Goal: Contribute content: Contribute content

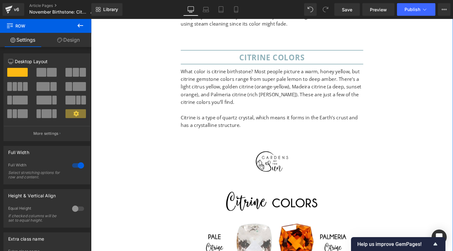
scroll to position [3160, 0]
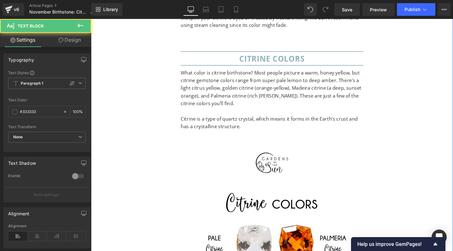
click at [280, 72] on p "What color is citrine birthstone? Most people picture a warm, honey yellow, but…" at bounding box center [282, 92] width 192 height 40
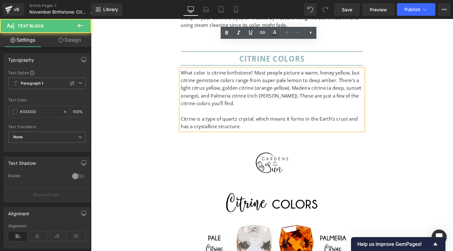
click at [280, 72] on p "What color is citrine birthstone? Most people picture a warm, honey yellow, but…" at bounding box center [282, 92] width 192 height 40
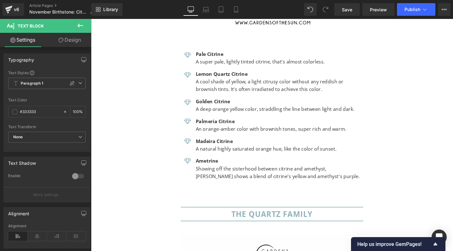
scroll to position [3524, 0]
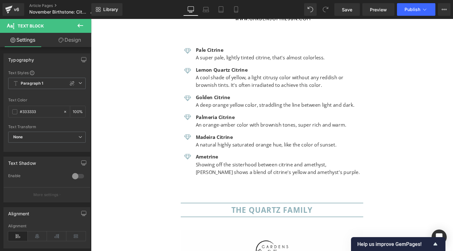
click at [79, 25] on icon at bounding box center [81, 26] width 6 height 4
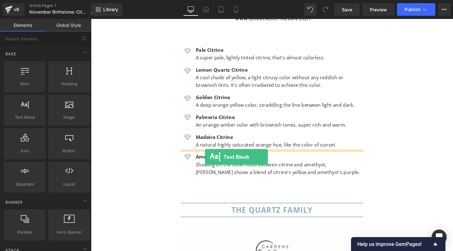
drag, startPoint x: 118, startPoint y: 131, endPoint x: 211, endPoint y: 164, distance: 98.3
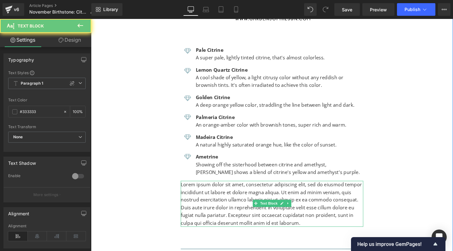
click at [211, 189] on p "Lorem ipsum dolor sit amet, consectetur adipiscing elit, sed do eiusmod tempor …" at bounding box center [282, 213] width 192 height 49
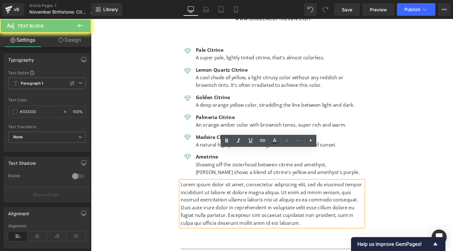
click at [211, 189] on p "Lorem ipsum dolor sit amet, consectetur adipiscing elit, sed do eiusmod tempor …" at bounding box center [282, 213] width 192 height 49
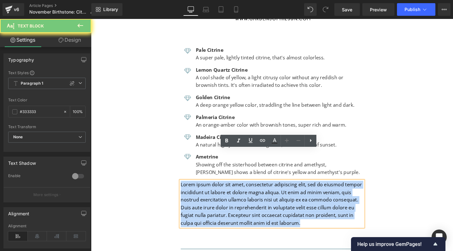
click at [211, 189] on p "Lorem ipsum dolor sit amet, consectetur adipiscing elit, sed do eiusmod tempor …" at bounding box center [282, 213] width 192 height 49
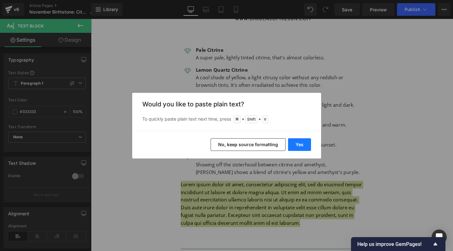
click at [303, 146] on button "Yes" at bounding box center [299, 144] width 23 height 13
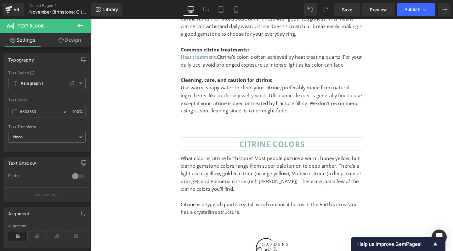
scroll to position [3067, 0]
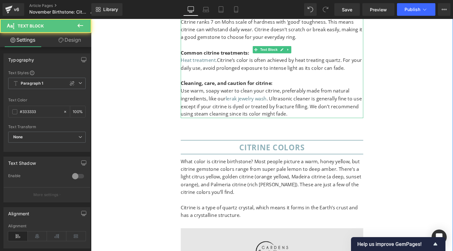
drag, startPoint x: 204, startPoint y: 58, endPoint x: 212, endPoint y: 173, distance: 115.0
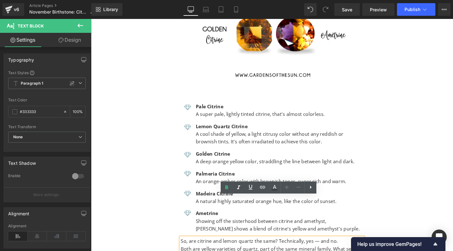
scroll to position [3573, 0]
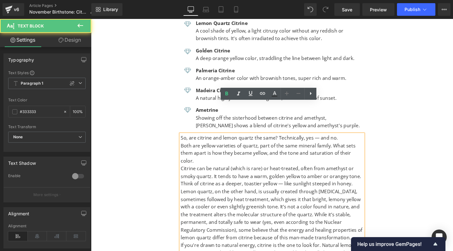
click at [188, 140] on p "So, are citrine and lemon quartz the same? Technically, yes — and no." at bounding box center [282, 144] width 192 height 8
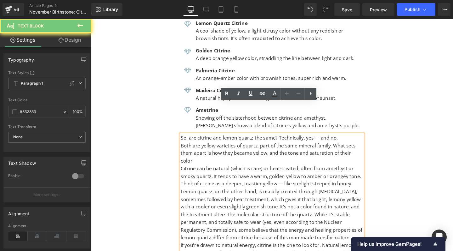
click at [188, 140] on p "So, are citrine and lemon quartz the same? Technically, yes — and no." at bounding box center [282, 144] width 192 height 8
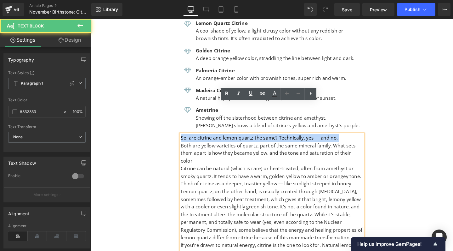
click at [281, 140] on p "So, are citrine and lemon quartz the same? Technically, yes — and no." at bounding box center [282, 144] width 192 height 8
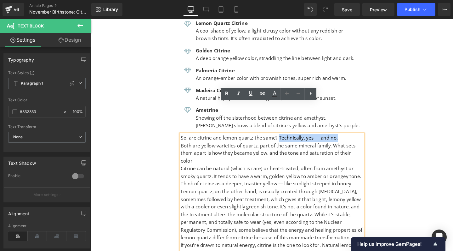
drag, startPoint x: 286, startPoint y: 111, endPoint x: 355, endPoint y: 112, distance: 68.4
click at [355, 140] on p "So, are citrine and lemon quartz the same? Technically, yes — and no." at bounding box center [282, 144] width 192 height 8
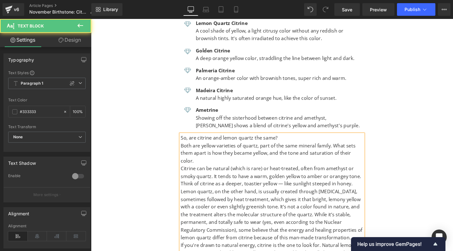
drag, startPoint x: 291, startPoint y: 111, endPoint x: 184, endPoint y: 113, distance: 106.5
click at [186, 140] on div "So, are citrine and lemon quartz the same? Both are yellow varieties of quartz,…" at bounding box center [282, 220] width 192 height 161
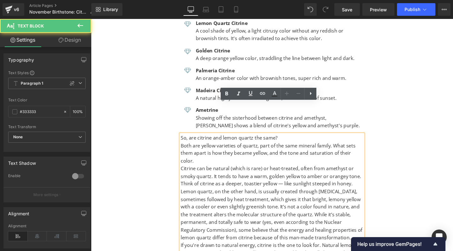
click at [194, 140] on p "So, are citrine and lemon quartz the same?" at bounding box center [282, 144] width 192 height 8
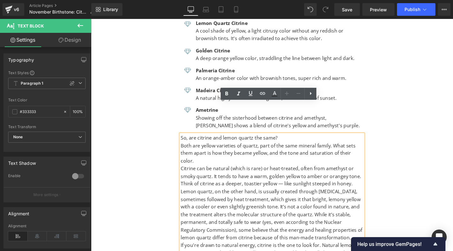
click at [206, 140] on p "So, are citrine and lemon quartz the same?" at bounding box center [282, 144] width 192 height 8
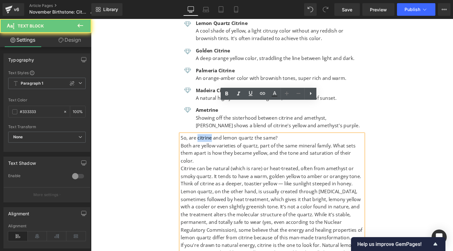
click at [206, 140] on p "So, are citrine and lemon quartz the same?" at bounding box center [282, 144] width 192 height 8
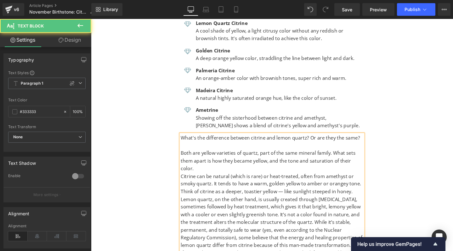
click at [188, 140] on span "What's the difference between citrine and lemon quartz? Or are they the same?" at bounding box center [280, 143] width 189 height 7
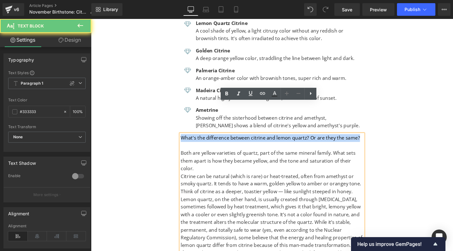
click at [188, 140] on span "What's the difference between citrine and lemon quartz? Or are they the same?" at bounding box center [280, 143] width 189 height 7
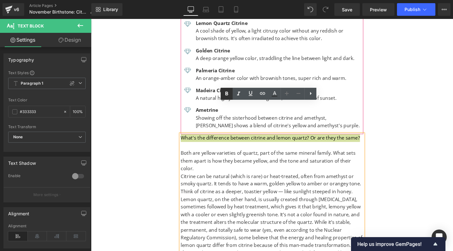
click at [228, 94] on icon at bounding box center [227, 94] width 8 height 8
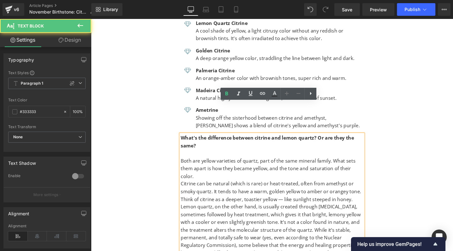
click at [186, 140] on strong "What's the difference between citrine and lemon quartz? Or are they the same?" at bounding box center [277, 147] width 182 height 15
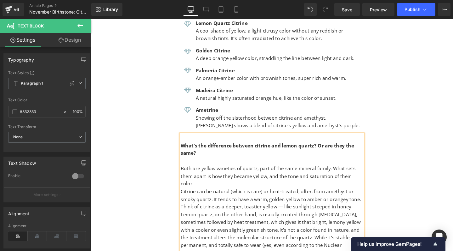
click at [218, 172] on span "Both are yellow varieties of quartz, part of the same mineral family. What sets…" at bounding box center [278, 183] width 184 height 23
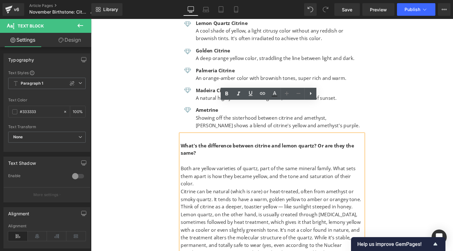
click at [188, 196] on p "Citrine can be natural (which is rare) or heat-treated, often from amethyst or …" at bounding box center [282, 208] width 192 height 24
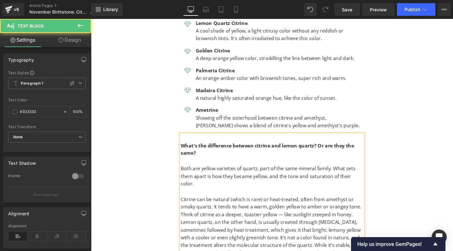
click at [287, 205] on p "Citrine can be natural (which is rare) or heat-treated, often from amethyst or …" at bounding box center [282, 217] width 192 height 24
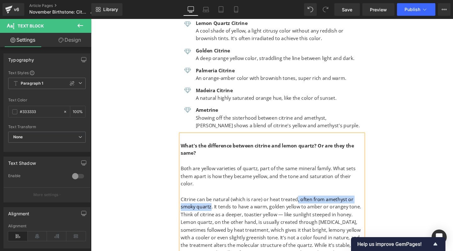
drag, startPoint x: 306, startPoint y: 166, endPoint x: 216, endPoint y: 174, distance: 90.2
click at [216, 205] on p "Citrine can be natural (which is rare) or heat treated, often from amethyst or …" at bounding box center [282, 217] width 192 height 24
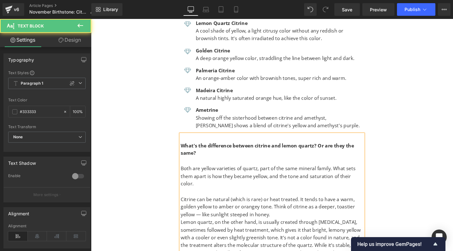
click at [205, 205] on p "Citrine can be natural (which is rare) or heat treated. It tends to have a warm…" at bounding box center [282, 217] width 192 height 24
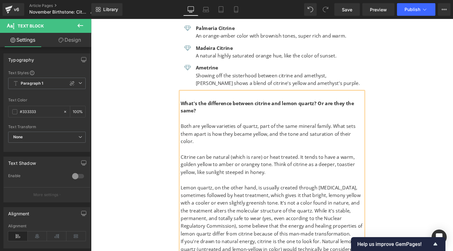
scroll to position [3618, 0]
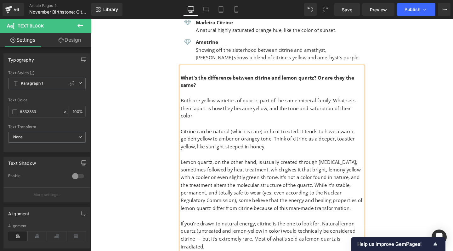
click at [204, 230] on p "If you're drawn to natural energy, citrine is the one to look for. Natural lemo…" at bounding box center [282, 246] width 192 height 32
click at [333, 230] on p "If you're drawn to natural energy, citrine is the one to look for. Natural lemo…" at bounding box center [282, 242] width 192 height 24
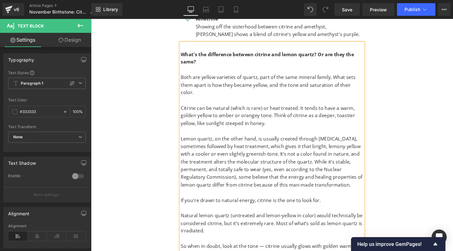
scroll to position [3674, 0]
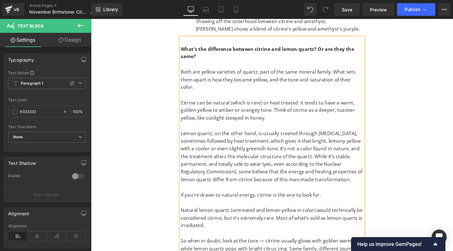
click at [271, 248] on p "So when in doubt, look at the tone — citrine usually glows with golden warmth, …" at bounding box center [282, 256] width 192 height 16
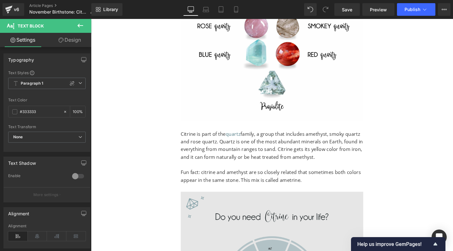
scroll to position [4120, 0]
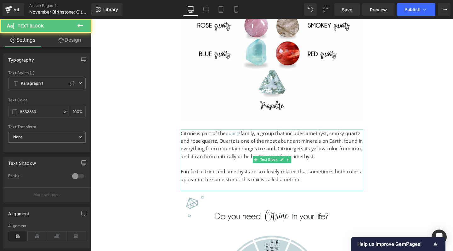
click at [294, 176] on p "Fun fact: citrine and amethyst are so closely related that sometimes both color…" at bounding box center [282, 184] width 192 height 16
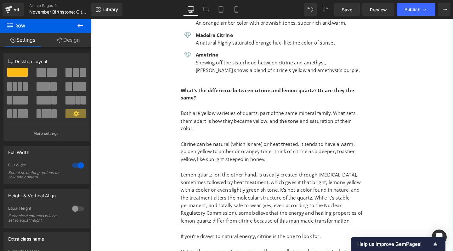
scroll to position [3623, 0]
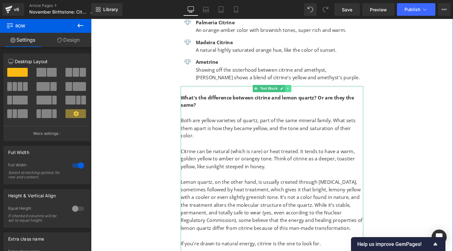
click at [298, 88] on link at bounding box center [299, 92] width 7 height 8
click at [295, 90] on icon at bounding box center [295, 91] width 3 height 3
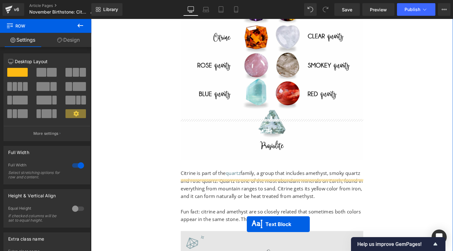
scroll to position [4100, 0]
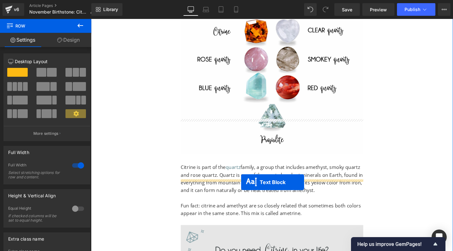
drag, startPoint x: 263, startPoint y: 46, endPoint x: 249, endPoint y: 190, distance: 145.0
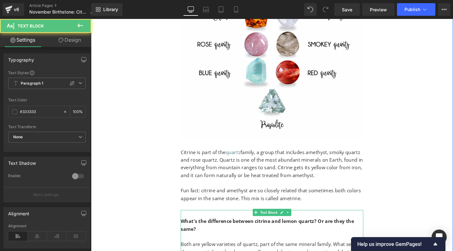
click at [201, 228] on strong "What's the difference between citrine and lemon quartz? Or are they the same?" at bounding box center [277, 235] width 182 height 15
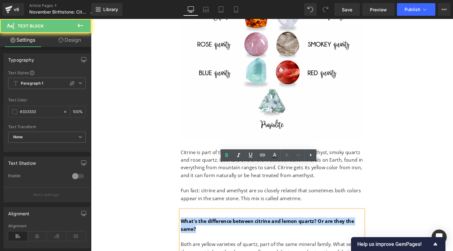
click at [201, 228] on strong "What's the difference between citrine and lemon quartz? Or are they the same?" at bounding box center [277, 235] width 182 height 15
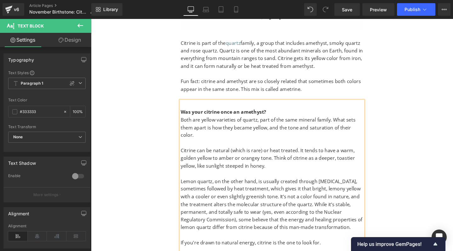
scroll to position [4221, 0]
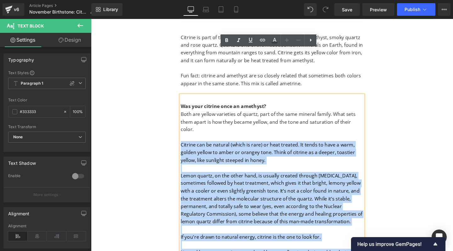
drag, startPoint x: 372, startPoint y: 243, endPoint x: 182, endPoint y: 92, distance: 242.7
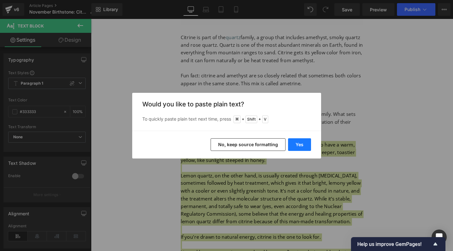
click at [296, 143] on button "Yes" at bounding box center [299, 144] width 23 height 13
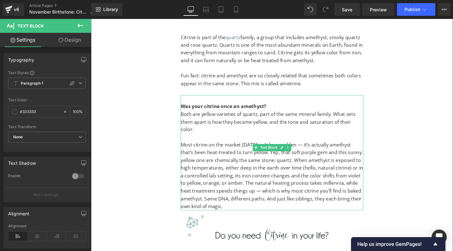
click at [195, 115] on span "Both are yellow varieties of quartz, part of the same mineral family. What sets…" at bounding box center [278, 126] width 184 height 23
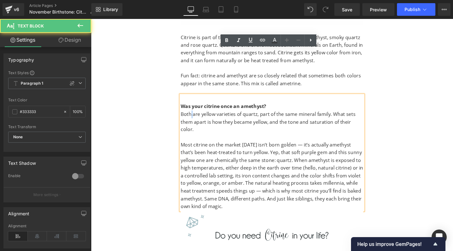
click at [195, 115] on span "Both are yellow varieties of quartz, part of the same mineral family. What sets…" at bounding box center [278, 126] width 184 height 23
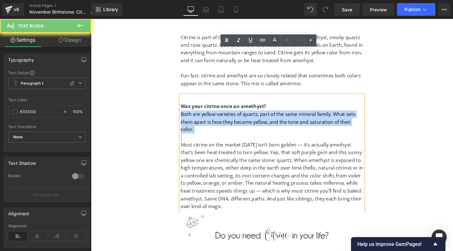
click at [195, 115] on span "Both are yellow varieties of quartz, part of the same mineral family. What sets…" at bounding box center [278, 126] width 184 height 23
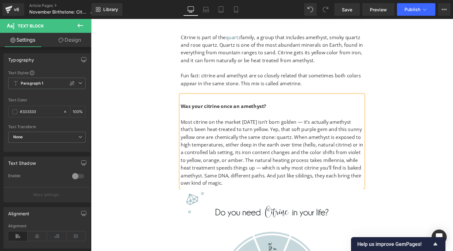
click at [308, 123] on p "Most citrine on the market today isn’t born golden — it’s actually amethyst tha…" at bounding box center [282, 159] width 192 height 72
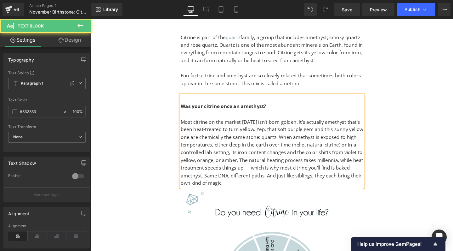
click at [209, 123] on p "Most citrine on the market today isn’t born golden. It’s actually amethyst that…" at bounding box center [282, 159] width 192 height 72
click at [276, 123] on p "Most citrine on the market today isn’t born golden. It’s actually amethyst that…" at bounding box center [282, 159] width 192 height 72
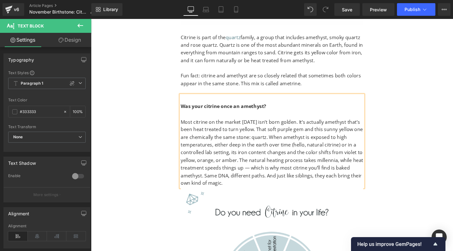
click at [213, 123] on p "Most citrine on the market today isn’t born golden. It’s actually amethyst that…" at bounding box center [282, 159] width 192 height 72
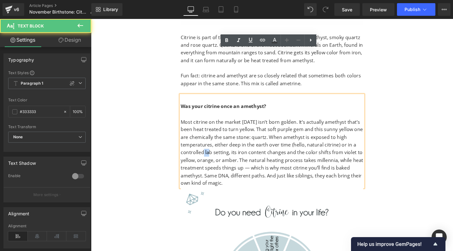
click at [213, 123] on p "Most citrine on the market today isn’t born golden. It’s actually amethyst that…" at bounding box center [282, 159] width 192 height 72
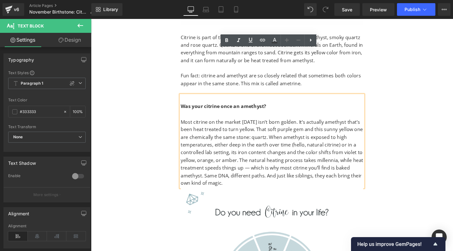
click at [357, 123] on p "Most citrine on the market today isn’t born golden. It’s actually amethyst that…" at bounding box center [282, 159] width 192 height 72
drag, startPoint x: 358, startPoint y: 102, endPoint x: 234, endPoint y: 109, distance: 124.7
click at [234, 123] on p "Most citrine on the market today isn’t born golden. It’s actually amethyst that…" at bounding box center [282, 159] width 192 height 72
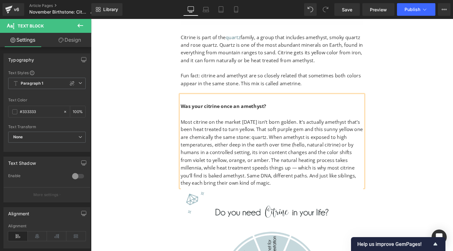
click at [240, 123] on p "Most citrine on the market today isn’t born golden. It’s actually amethyst that…" at bounding box center [282, 159] width 192 height 72
click at [268, 123] on p "Most citrine on the market today isn’t born golden. It’s actually amethyst that…" at bounding box center [282, 159] width 192 height 72
click at [278, 123] on p "Most citrine on the market today isn’t born golden. It’s actually amethyst that…" at bounding box center [282, 159] width 192 height 72
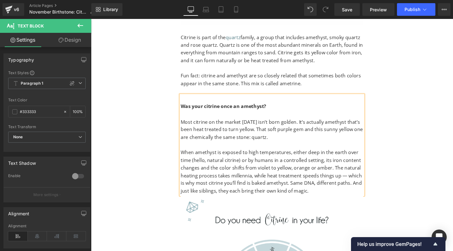
click at [357, 155] on p "When amethyst is exposed to high temperatures, either deep in the earth over ti…" at bounding box center [282, 179] width 192 height 49
click at [294, 155] on p "When amethyst is exposed to high temperatures, either deep in the earth over ti…" at bounding box center [282, 179] width 192 height 49
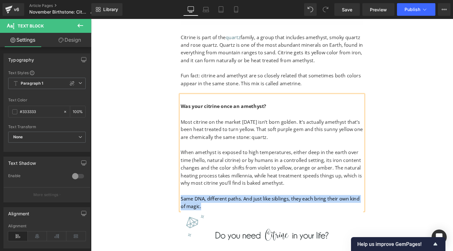
drag, startPoint x: 232, startPoint y: 167, endPoint x: 176, endPoint y: 158, distance: 56.9
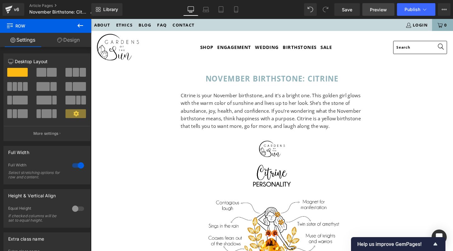
scroll to position [0, 0]
click at [426, 8] on icon at bounding box center [425, 9] width 6 height 6
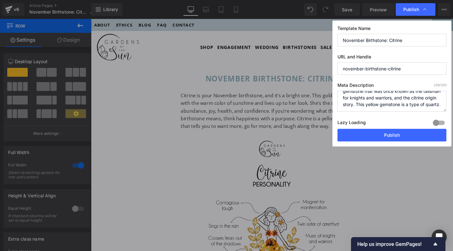
scroll to position [26, 0]
click at [373, 92] on textarea "The November birthstone is the sunny citrine. Get to know the personality behin…" at bounding box center [392, 100] width 109 height 21
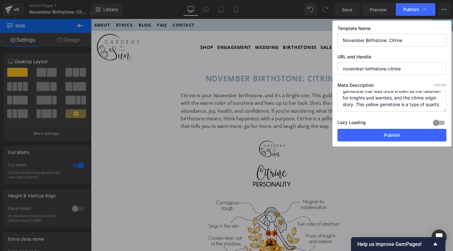
paste textarea "What makes citrine the ultimate November birthstone? Discover the meaning, colo…"
drag, startPoint x: 368, startPoint y: 105, endPoint x: 324, endPoint y: 95, distance: 44.9
click at [324, 95] on div "Publish Template Name November Birthstone: Citrine URL and Handle november-birt…" at bounding box center [226, 125] width 453 height 251
click at [399, 106] on textarea "The November birthstone is the sunny citrine. Get to know the personality behin…" at bounding box center [392, 100] width 109 height 21
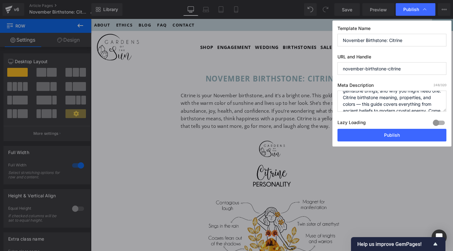
scroll to position [14, 0]
click at [345, 104] on textarea "The November birthstone is the sunny citrine. Get to know the personality behin…" at bounding box center [392, 100] width 109 height 21
drag, startPoint x: 365, startPoint y: 94, endPoint x: 397, endPoint y: 101, distance: 33.3
click at [397, 101] on textarea "The November birthstone is the sunny citrine. Get to know the personality behin…" at bounding box center [392, 100] width 109 height 21
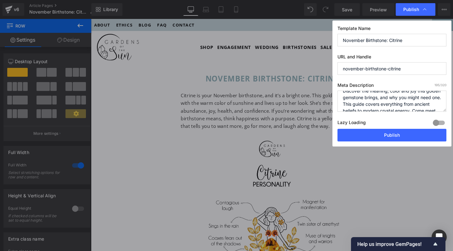
scroll to position [4, 0]
drag, startPoint x: 394, startPoint y: 101, endPoint x: 362, endPoint y: 106, distance: 32.6
click at [362, 106] on textarea "The November birthstone is the sunny citrine. Get to know the personality behin…" at bounding box center [392, 100] width 109 height 21
drag, startPoint x: 397, startPoint y: 98, endPoint x: 375, endPoint y: 110, distance: 25.3
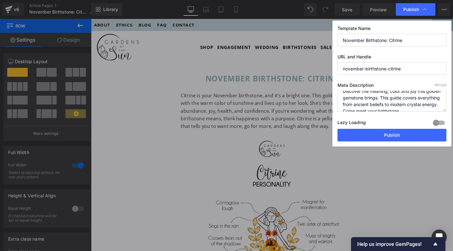
click at [375, 110] on textarea "The November birthstone is the sunny citrine. Get to know the personality behin…" at bounding box center [392, 100] width 109 height 21
click at [344, 92] on textarea "The November birthstone is the sunny citrine. Get to know the personality behin…" at bounding box center [392, 100] width 109 height 21
paste textarea "This guide covers everything from ancient beliefs to modern crystal energy."
drag, startPoint x: 400, startPoint y: 99, endPoint x: 359, endPoint y: 105, distance: 41.1
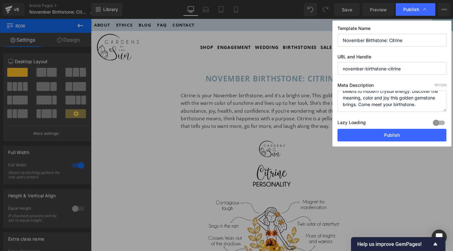
click at [359, 105] on textarea "The November birthstone is the sunny citrine. Get to know the personality behin…" at bounding box center [392, 100] width 109 height 21
click at [410, 107] on textarea "The November birthstone is the sunny citrine. Get to know the personality behin…" at bounding box center [392, 100] width 109 height 21
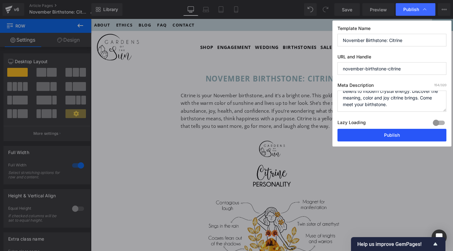
type textarea "This guide covers everything from ancient beliefs to modern crystal energy. Dis…"
click at [409, 136] on button "Publish" at bounding box center [392, 135] width 109 height 13
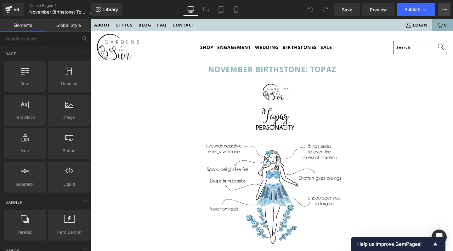
click at [445, 9] on icon at bounding box center [444, 9] width 5 height 5
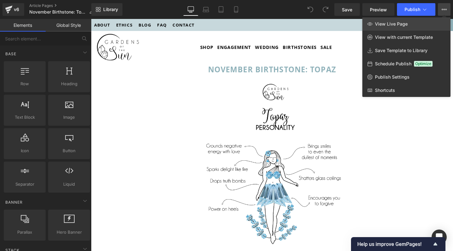
click at [407, 26] on span "View Live Page" at bounding box center [391, 24] width 33 height 6
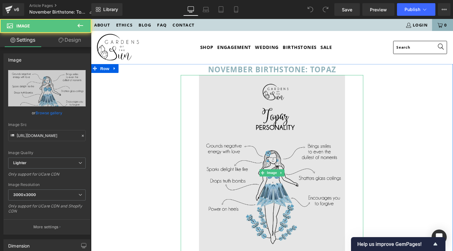
click at [270, 142] on img at bounding box center [282, 180] width 154 height 205
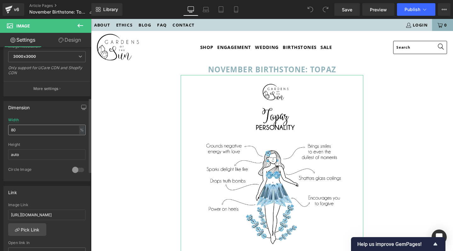
scroll to position [188, 0]
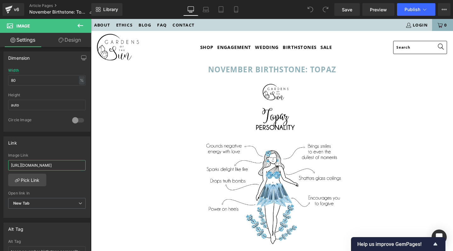
drag, startPoint x: 162, startPoint y: 183, endPoint x: 109, endPoint y: 172, distance: 53.8
click at [60, 165] on input "[URL][DOMAIN_NAME]" at bounding box center [47, 165] width 78 height 10
drag, startPoint x: 165, startPoint y: 184, endPoint x: 113, endPoint y: 172, distance: 53.9
type input "[URL][DOMAIN_NAME]"
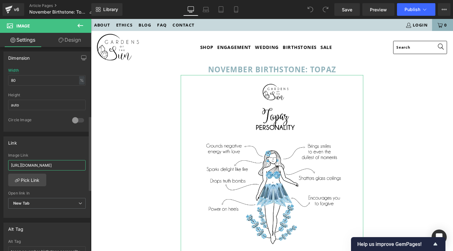
click at [62, 164] on input "[URL][DOMAIN_NAME]" at bounding box center [47, 165] width 78 height 10
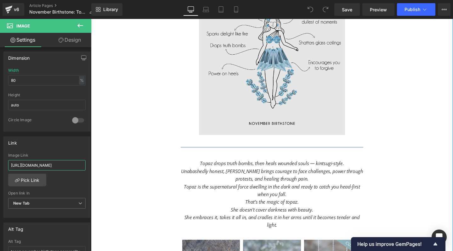
scroll to position [216, 0]
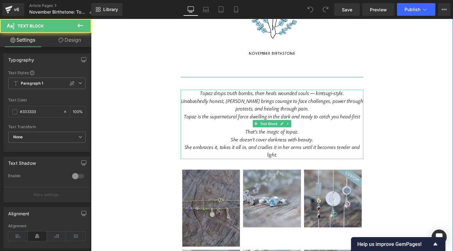
click at [319, 102] on icon "Unabashedly honest, [PERSON_NAME] brings courage to face challenges, power thro…" at bounding box center [282, 109] width 192 height 15
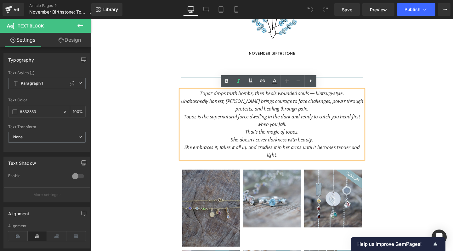
click at [325, 99] on icon "Topaz drops truth bombs, then heals wounded souls — kintsugi-style." at bounding box center [282, 97] width 152 height 7
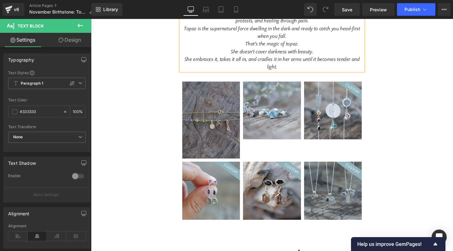
scroll to position [268, 0]
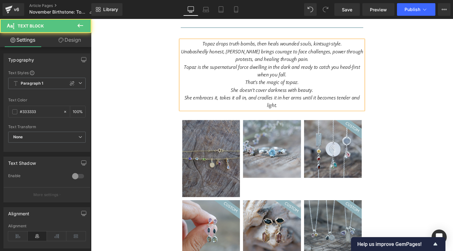
click at [235, 93] on p "She doesn’t cover darkness with beauty." at bounding box center [282, 94] width 192 height 8
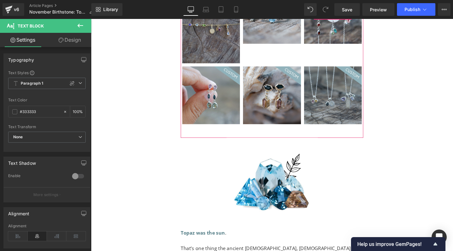
scroll to position [417, 0]
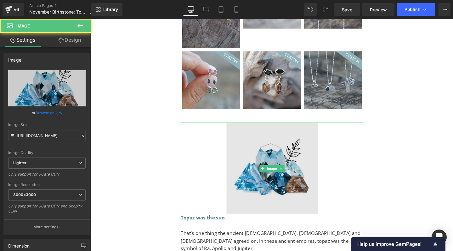
click at [286, 180] on img at bounding box center [282, 176] width 96 height 96
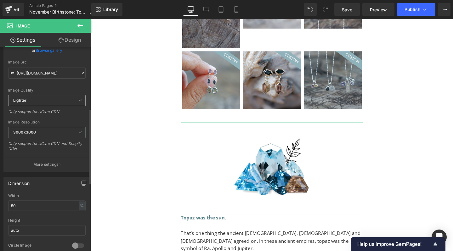
scroll to position [168, 0]
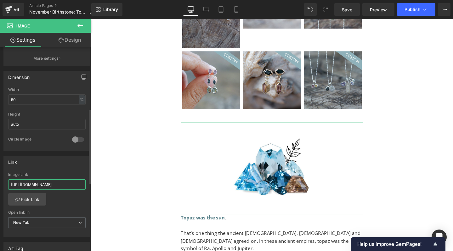
click at [47, 183] on input "[URL][DOMAIN_NAME]" at bounding box center [47, 184] width 78 height 10
paste input "topaz-jewelry"
type input "[URL][DOMAIN_NAME]"
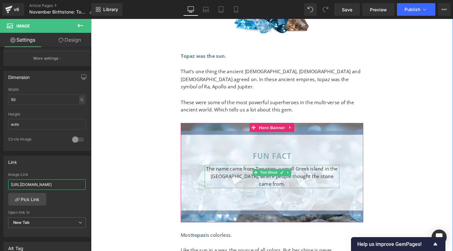
scroll to position [899, 0]
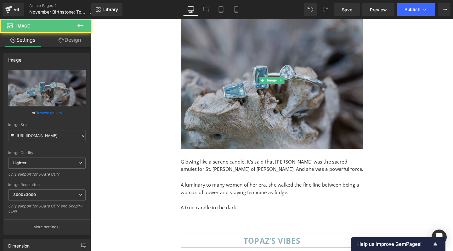
click at [244, 85] on img at bounding box center [282, 83] width 192 height 144
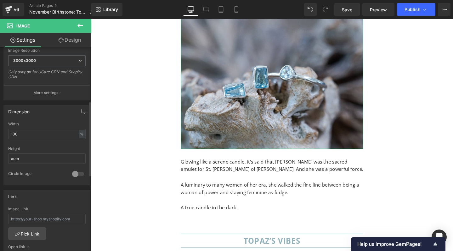
scroll to position [162, 0]
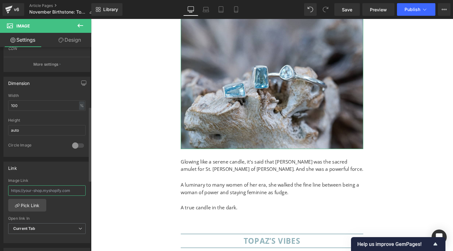
click at [56, 189] on input "text" at bounding box center [47, 190] width 78 height 10
paste input "[URL][DOMAIN_NAME]"
type input "[URL][DOMAIN_NAME]"
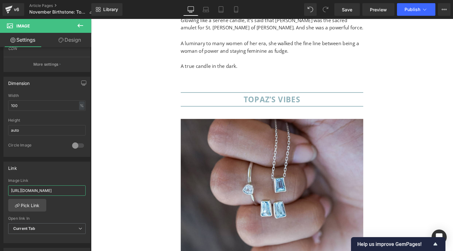
scroll to position [1055, 0]
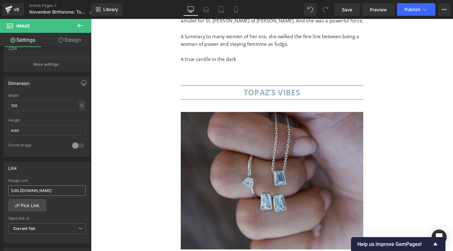
click at [272, 166] on div "Image" at bounding box center [282, 189] width 192 height 144
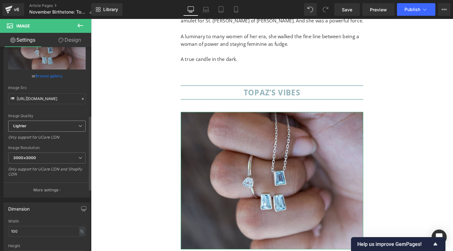
scroll to position [209, 0]
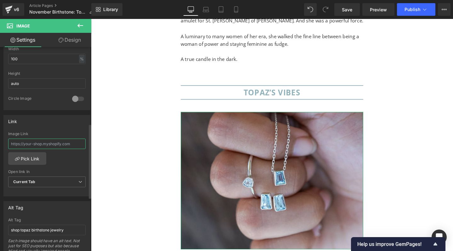
click at [38, 139] on input "text" at bounding box center [47, 143] width 78 height 10
paste input "[URL][DOMAIN_NAME]"
type input "[URL][DOMAIN_NAME]"
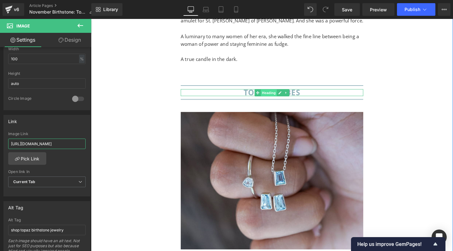
click at [281, 93] on span "Heading" at bounding box center [278, 97] width 17 height 8
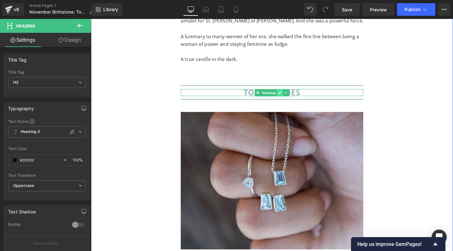
click at [289, 95] on icon at bounding box center [290, 96] width 3 height 3
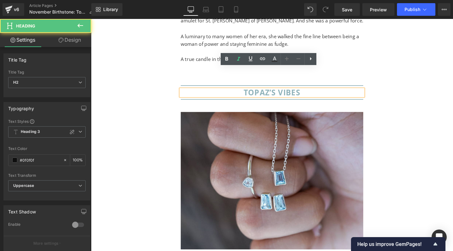
click at [285, 91] on b "TOPAZ’S VIBES" at bounding box center [282, 96] width 60 height 11
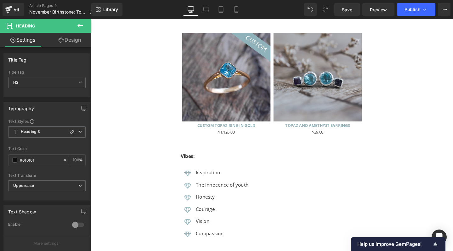
scroll to position [1688, 0]
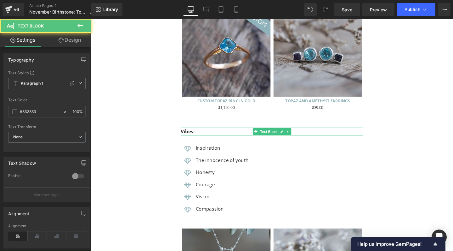
click at [192, 133] on b "Vibes:" at bounding box center [193, 136] width 15 height 7
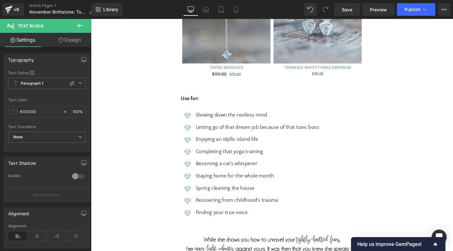
scroll to position [1954, 0]
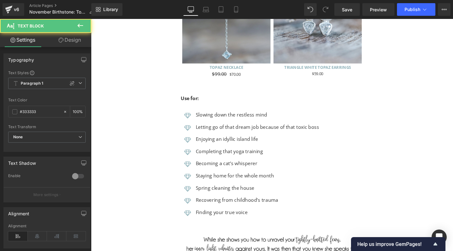
click at [194, 99] on b "Use for:" at bounding box center [195, 102] width 19 height 7
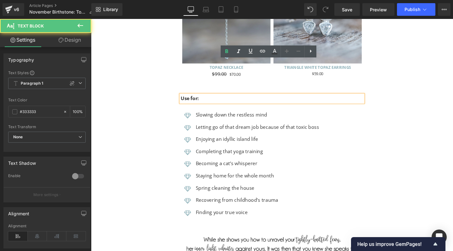
click at [194, 99] on b "Use for:" at bounding box center [195, 102] width 19 height 7
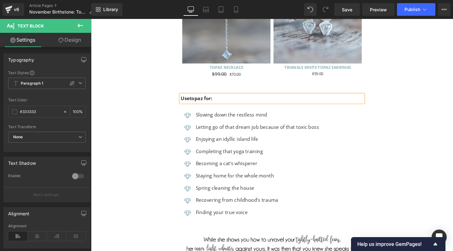
click at [191, 99] on b "Usetopaz for:" at bounding box center [202, 102] width 33 height 7
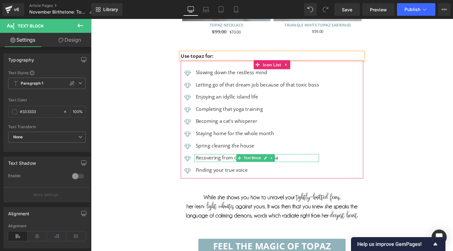
scroll to position [2101, 0]
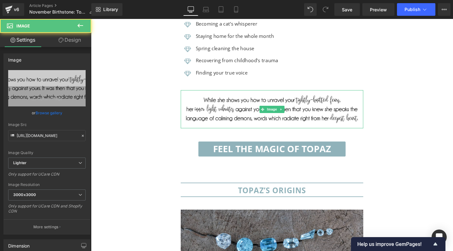
drag, startPoint x: 281, startPoint y: 84, endPoint x: 168, endPoint y: 92, distance: 113.4
click at [281, 94] on img at bounding box center [282, 114] width 192 height 40
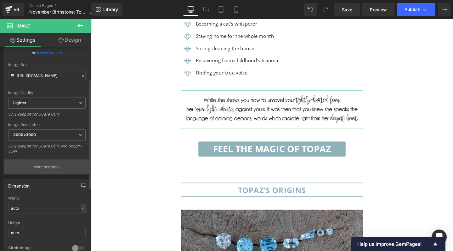
scroll to position [204, 0]
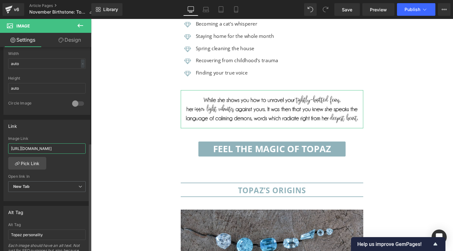
click at [50, 149] on input "[URL][DOMAIN_NAME]" at bounding box center [47, 148] width 78 height 10
paste input "topaz-jewelry"
type input "[URL][DOMAIN_NAME]"
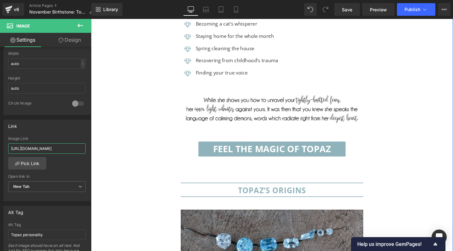
click at [272, 195] on span "Heading" at bounding box center [278, 199] width 17 height 8
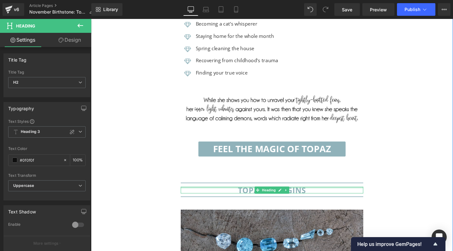
click at [313, 195] on div at bounding box center [282, 196] width 192 height 2
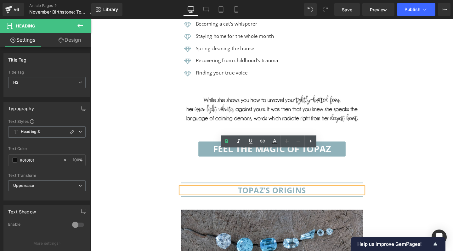
click at [279, 193] on b "TOPAZ’S ORIGINS" at bounding box center [282, 198] width 72 height 11
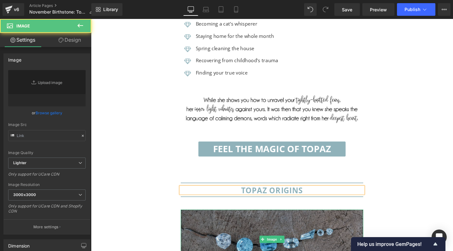
type input "[URL][DOMAIN_NAME]"
click at [274, 229] on img at bounding box center [282, 250] width 192 height 62
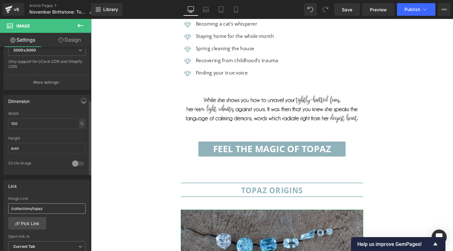
scroll to position [145, 0]
click at [40, 207] on input "/collections/topaz" at bounding box center [47, 208] width 78 height 10
paste input "[URL][DOMAIN_NAME]"
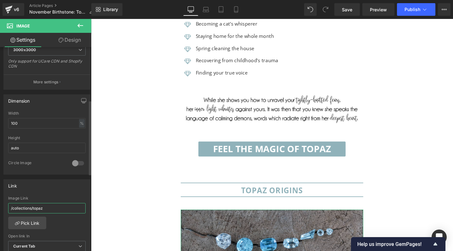
type input "[URL][DOMAIN_NAME]"
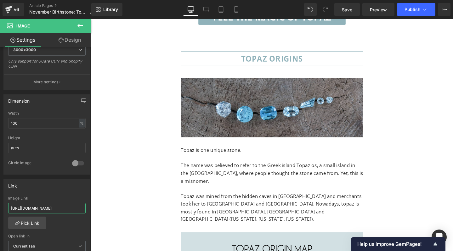
scroll to position [2249, 0]
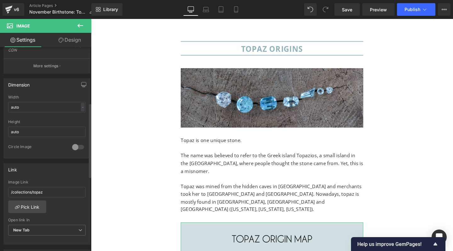
scroll to position [175, 0]
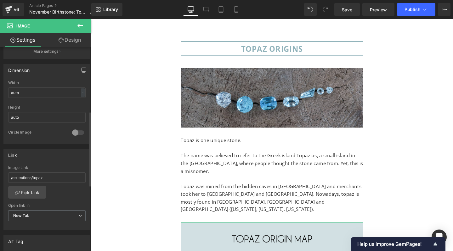
click at [37, 168] on div "Image Link" at bounding box center [47, 167] width 78 height 4
click at [18, 178] on input "/collections/topaz" at bounding box center [47, 177] width 78 height 10
paste input "[URL][DOMAIN_NAME]"
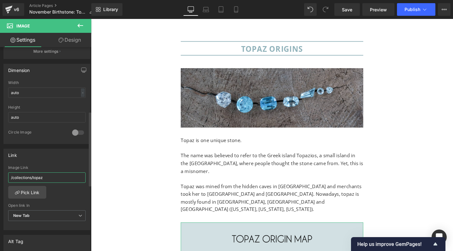
type input "[URL][DOMAIN_NAME]"
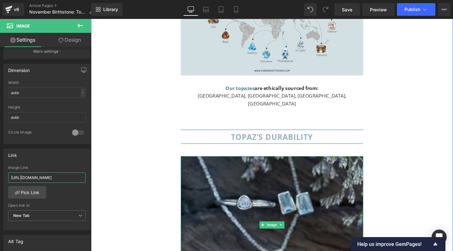
scroll to position [2560, 0]
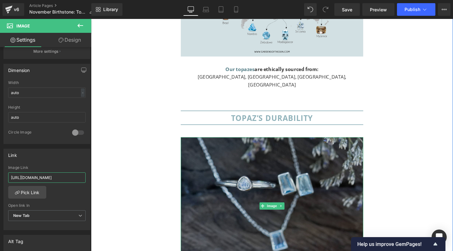
click at [253, 148] on img at bounding box center [282, 215] width 192 height 144
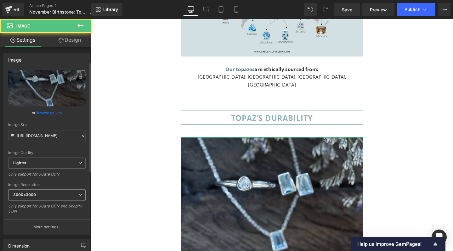
scroll to position [251, 0]
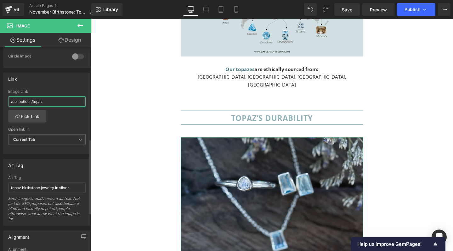
click at [51, 101] on input "/collections/topaz" at bounding box center [47, 101] width 78 height 10
type input "/collections/topaz-jewelry"
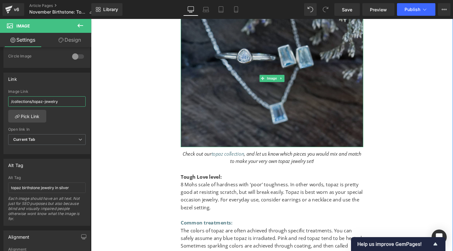
scroll to position [2714, 0]
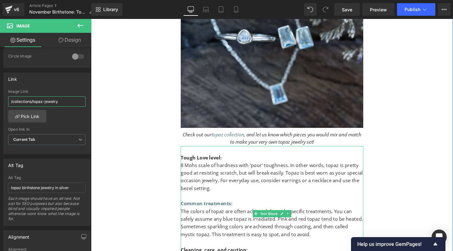
click at [203, 169] on p "8 Mohs scale of hardness with ‘poor’ toughness. In other words, topaz is pretty…" at bounding box center [282, 185] width 192 height 32
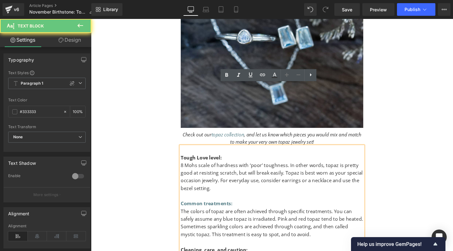
click at [186, 169] on p "8 Mohs scale of hardness with ‘poor’ toughness. In other words, topaz is pretty…" at bounding box center [282, 185] width 192 height 32
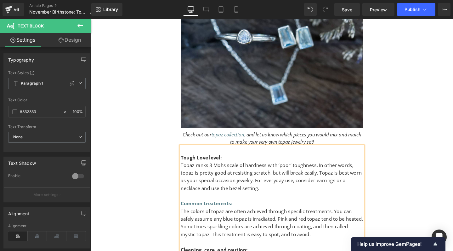
click at [219, 169] on p "Topaz ranks 8 Mohs scale of hardness with ‘poor’ toughness. In other words, top…" at bounding box center [282, 185] width 192 height 32
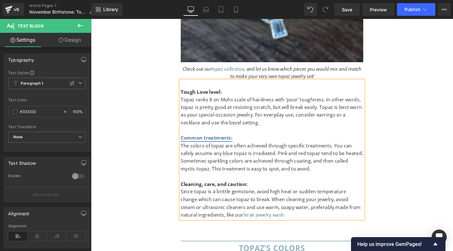
click at [211, 140] on link "Common treatments:" at bounding box center [213, 143] width 55 height 7
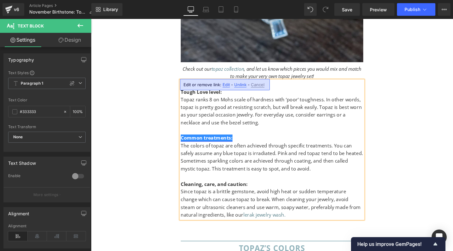
click at [206, 140] on link "Common treatments:" at bounding box center [213, 143] width 55 height 7
click at [241, 189] on strong "Cleaning, care, and caution:" at bounding box center [221, 192] width 71 height 7
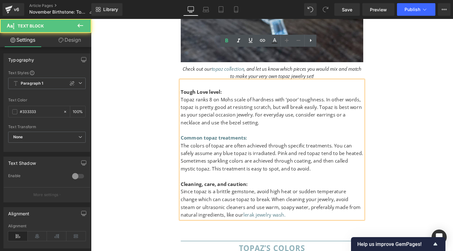
click at [254, 189] on strong "Cleaning, care, and caution:" at bounding box center [221, 192] width 71 height 7
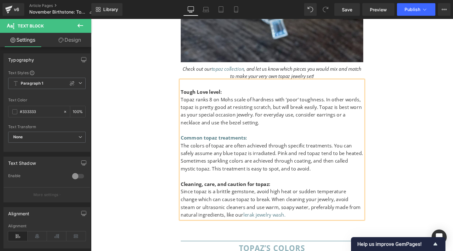
click at [221, 189] on strong "Cleaning, care, and caution for topaz:" at bounding box center [233, 192] width 95 height 7
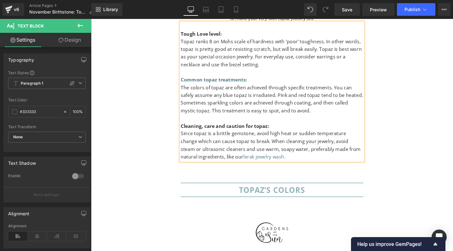
scroll to position [2848, 0]
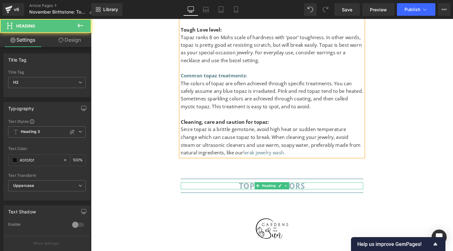
click at [277, 189] on b "TOPAZ’S COLORS" at bounding box center [282, 194] width 70 height 11
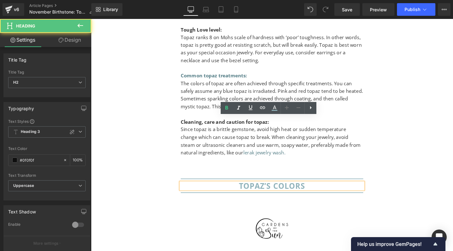
click at [279, 189] on b "TOPAZ’S COLORS" at bounding box center [282, 194] width 70 height 11
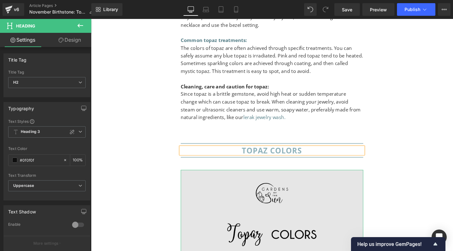
scroll to position [2884, 0]
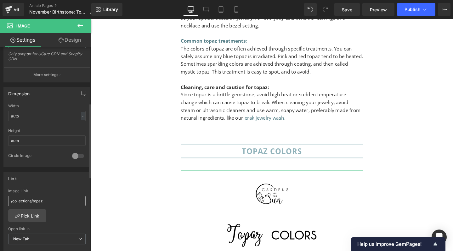
scroll to position [153, 0]
click at [57, 198] on input "/collections/topaz" at bounding box center [47, 199] width 78 height 10
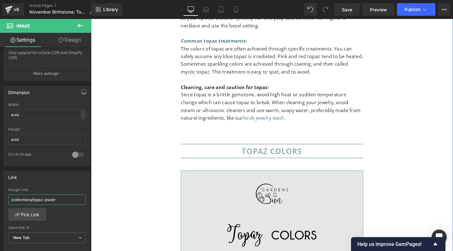
type input "/collections/topaz-jewelry"
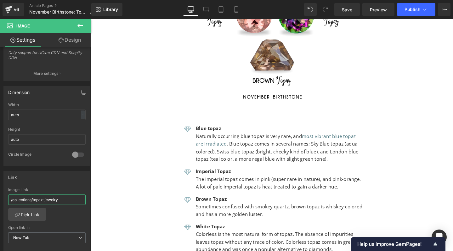
scroll to position [3298, 0]
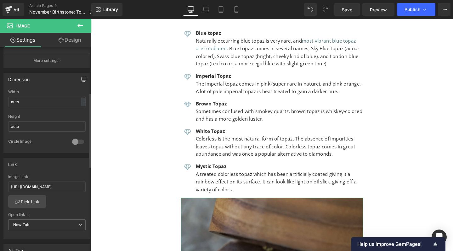
scroll to position [180, 0]
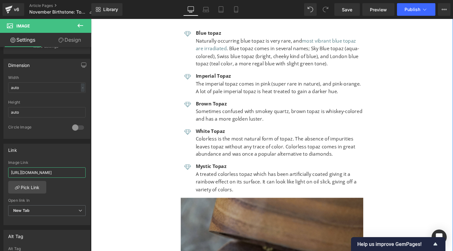
drag, startPoint x: 161, startPoint y: 189, endPoint x: 97, endPoint y: 178, distance: 64.3
click at [44, 170] on input "[URL][DOMAIN_NAME]" at bounding box center [47, 172] width 78 height 10
drag, startPoint x: 29, startPoint y: 172, endPoint x: 42, endPoint y: 173, distance: 13.2
click at [42, 173] on input "[URL][DOMAIN_NAME]" at bounding box center [47, 172] width 78 height 10
type input "[URL][DOMAIN_NAME]"
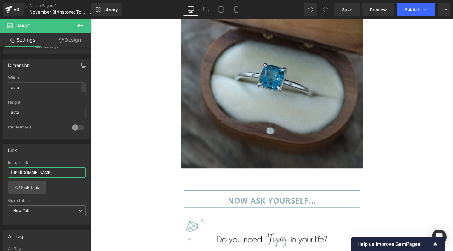
scroll to position [3595, 0]
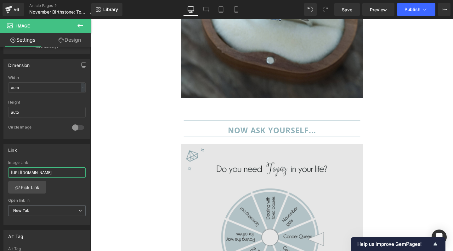
click at [274, 186] on img at bounding box center [282, 246] width 192 height 192
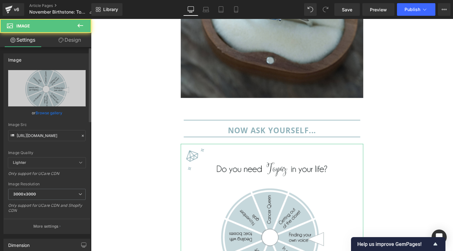
scroll to position [195, 0]
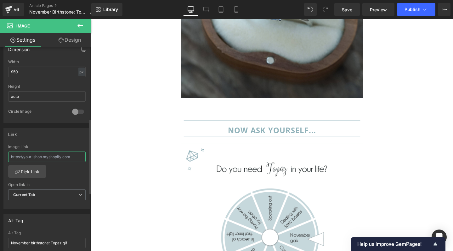
click at [27, 156] on input "text" at bounding box center [47, 156] width 78 height 10
paste input "[URL][DOMAIN_NAME]"
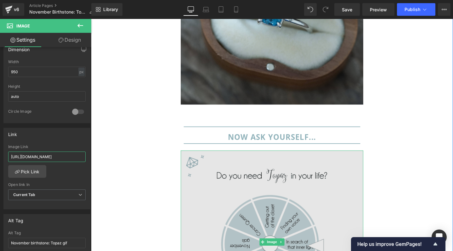
scroll to position [3576, 0]
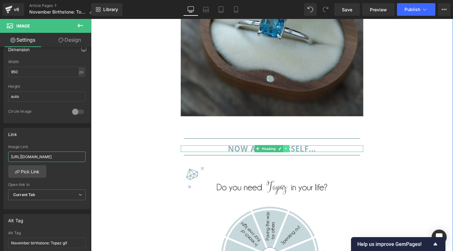
type input "[URL][DOMAIN_NAME]"
click at [296, 154] on icon at bounding box center [296, 155] width 1 height 2
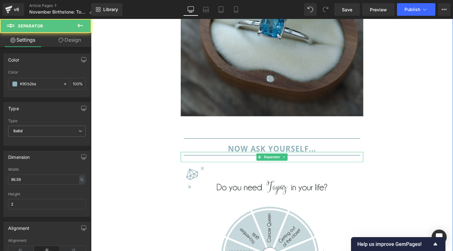
click at [218, 159] on div at bounding box center [282, 164] width 192 height 10
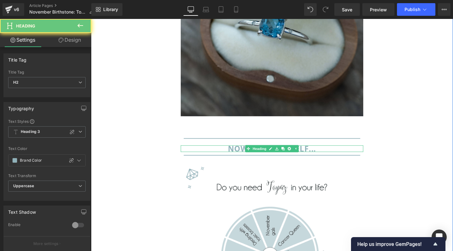
click at [240, 150] on b "now ask yourself..." at bounding box center [281, 155] width 93 height 11
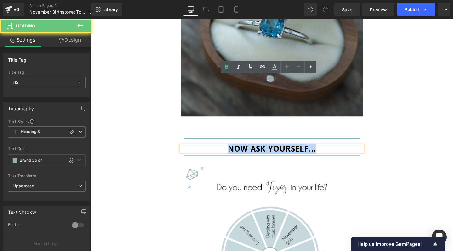
click at [240, 150] on b "now ask yourself..." at bounding box center [281, 155] width 93 height 11
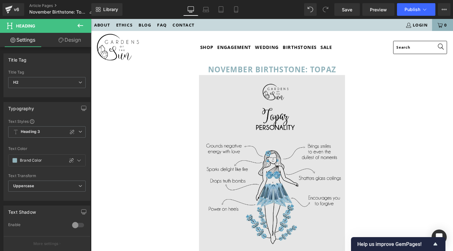
scroll to position [0, 0]
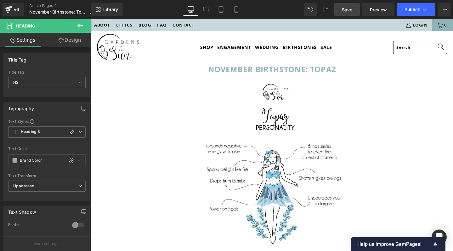
click at [350, 8] on span "Save" at bounding box center [347, 9] width 10 height 7
click at [77, 38] on link "Design" at bounding box center [70, 40] width 46 height 14
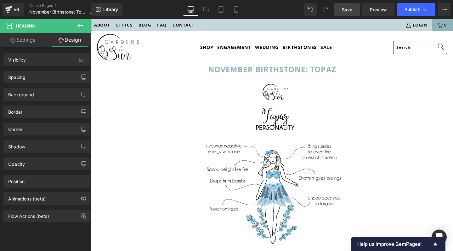
drag, startPoint x: 79, startPoint y: 24, endPoint x: 64, endPoint y: 38, distance: 20.7
click at [79, 24] on icon at bounding box center [81, 26] width 6 height 4
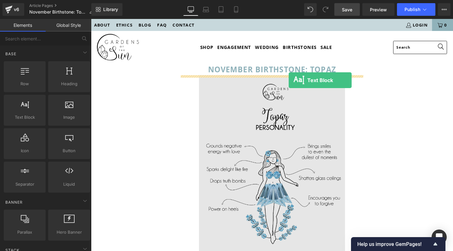
drag, startPoint x: 120, startPoint y: 129, endPoint x: 299, endPoint y: 83, distance: 184.7
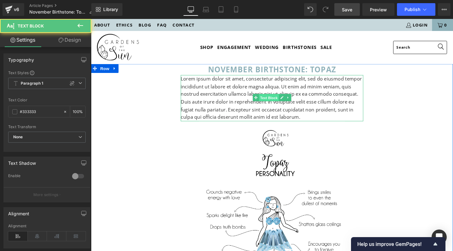
click at [273, 98] on span "Text Block" at bounding box center [278, 102] width 21 height 8
click at [230, 97] on p "Lorem ipsum dolor sit amet, consectetur adipiscing elit, sed do eiusmod tempor …" at bounding box center [282, 102] width 192 height 49
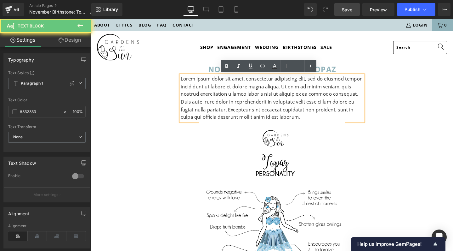
click at [230, 97] on p "Lorem ipsum dolor sit amet, consectetur adipiscing elit, sed do eiusmod tempor …" at bounding box center [282, 102] width 192 height 49
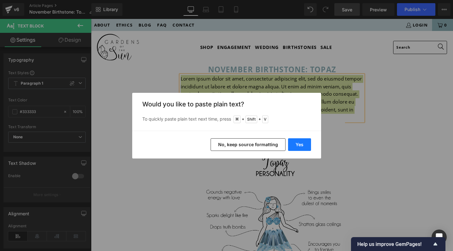
click at [294, 145] on button "Yes" at bounding box center [299, 144] width 23 height 13
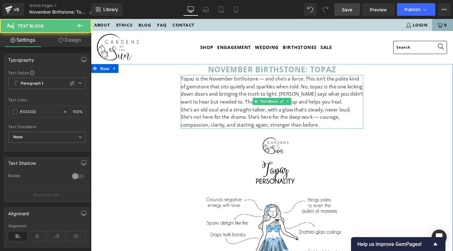
click at [186, 83] on p "Topaz is the November birthstone — and she’s a force. This isn’t the polite kin…" at bounding box center [282, 94] width 192 height 32
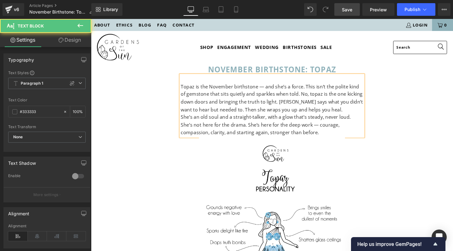
click at [270, 89] on p "Topaz is the November birthstone — and she’s a force. This isn’t the polite kin…" at bounding box center [282, 102] width 192 height 32
click at [315, 98] on p "Topaz is the November birthstone, and she’s a force. This isn’t the polite kind…" at bounding box center [282, 102] width 192 height 32
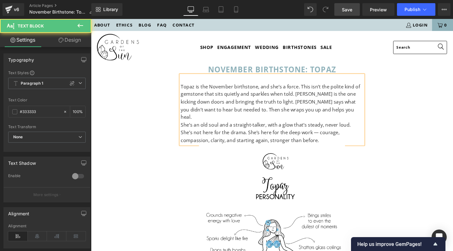
click at [189, 126] on p "She’s an old soul and a straight-talker, with a glow that’s steady, never loud.…" at bounding box center [282, 138] width 192 height 24
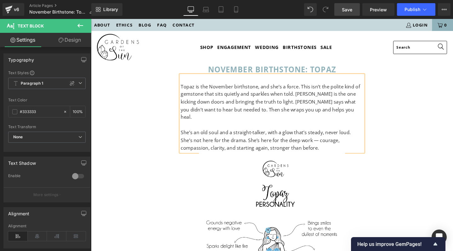
click at [259, 134] on p "She’s an old soul and a straight-talker, with a glow that’s steady, never loud.…" at bounding box center [282, 146] width 192 height 24
click at [290, 134] on p "She’s an old soul and a straight talker, with a glow that’s steady, never loud.…" at bounding box center [282, 146] width 192 height 24
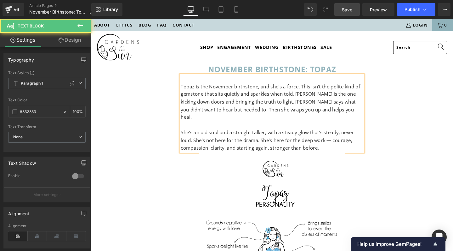
click at [273, 134] on p "She’s an old soul and a straight talker, with a steady glow that’s steady, neve…" at bounding box center [282, 146] width 192 height 24
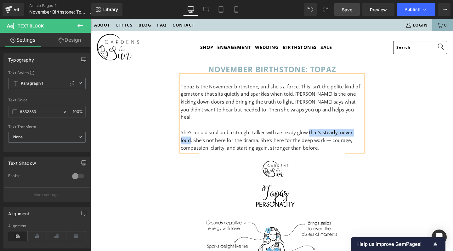
drag, startPoint x: 318, startPoint y: 129, endPoint x: 375, endPoint y: 128, distance: 56.7
click at [375, 134] on p "She’s an old soul and a straight talker with a steady glow that’s steady, never…" at bounding box center [282, 146] width 192 height 24
drag, startPoint x: 333, startPoint y: 128, endPoint x: 216, endPoint y: 139, distance: 117.4
click at [216, 139] on p "She’s an old soul and a straight talker with a steady glow. She’s not here for …" at bounding box center [282, 146] width 192 height 24
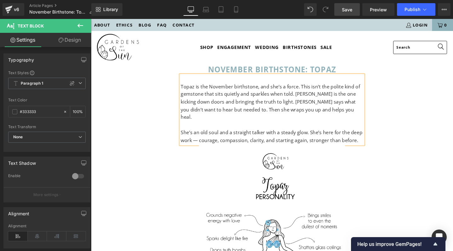
click at [201, 137] on p "She’s an old soul and a straight talker with a steady glow. She’s here for the …" at bounding box center [282, 142] width 192 height 16
click at [266, 138] on p "She’s an old soul and a straight talker with a steady glow. She’s here for the …" at bounding box center [282, 142] width 192 height 16
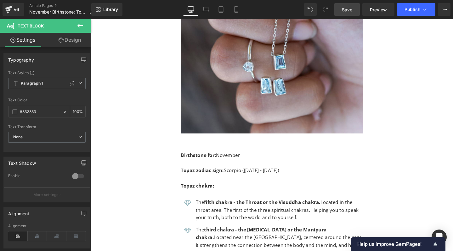
scroll to position [1250, 0]
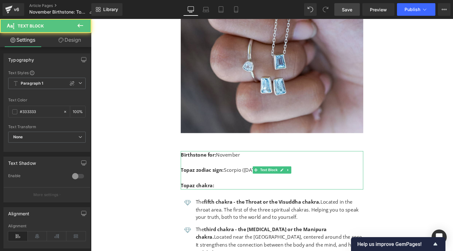
click at [332, 174] on p "Topaz zodiac sign: Scorpio ([DATE] - [DATE])" at bounding box center [282, 178] width 192 height 8
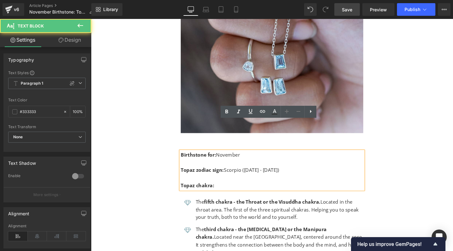
click at [321, 174] on p "Topaz zodiac sign: Scorpio ([DATE] - [DATE])" at bounding box center [282, 178] width 192 height 8
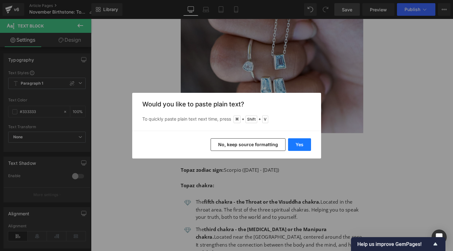
click at [301, 143] on button "Yes" at bounding box center [299, 144] width 23 height 13
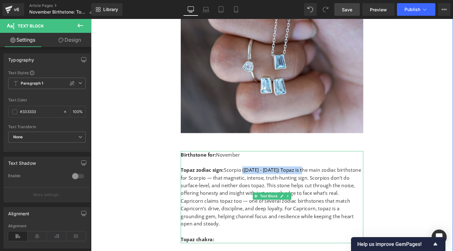
drag, startPoint x: 249, startPoint y: 146, endPoint x: 316, endPoint y: 145, distance: 67.8
click at [316, 174] on p "Topaz zodiac sign: Scorpio ([DATE] - [DATE]) Topaz is the main zodiac birthston…" at bounding box center [282, 190] width 192 height 32
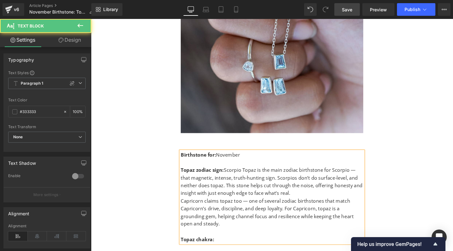
click at [363, 174] on p "Topaz zodiac sign: Scorpio Topaz is the main zodiac birthstone for Scorpio — th…" at bounding box center [282, 190] width 192 height 32
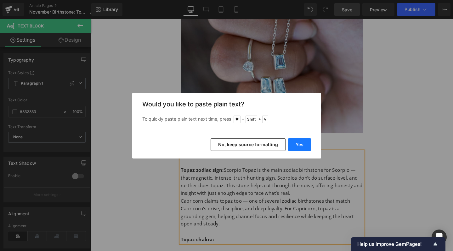
click at [300, 147] on button "Yes" at bounding box center [299, 144] width 23 height 13
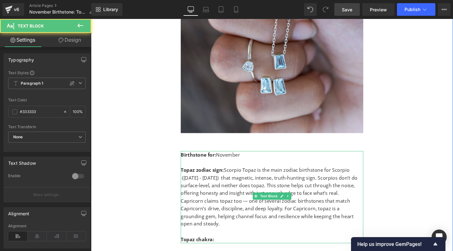
click at [241, 174] on p "Topaz zodiac sign: Scorpio Topaz is the main zodiac birthstone for Scorpio ([DA…" at bounding box center [282, 190] width 192 height 32
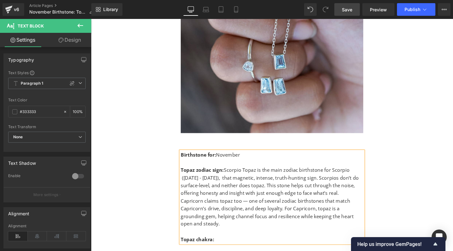
click at [237, 174] on p "Topaz zodiac sign: Scorpio Topaz is the main zodiac birthstone for Scorpio ([DA…" at bounding box center [282, 190] width 192 height 32
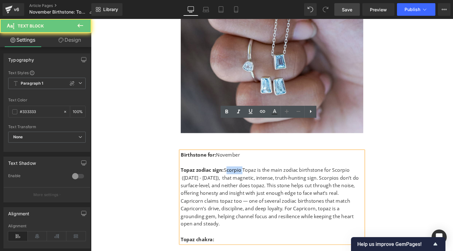
click at [237, 174] on p "Topaz zodiac sign: Scorpio Topaz is the main zodiac birthstone for Scorpio ([DA…" at bounding box center [282, 190] width 192 height 32
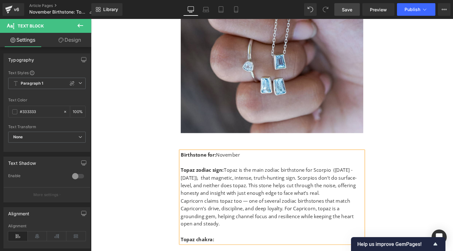
click at [290, 174] on p "Topaz zodiac sign: Topaz is the main zodiac birthstone for Scorpio ([DATE] - [D…" at bounding box center [282, 190] width 192 height 32
click at [203, 174] on p "Topaz zodiac sign: Topaz is the main zodiac birthstone for Scorpio ([DATE] - [D…" at bounding box center [282, 190] width 192 height 32
click at [186, 177] on div "Birthstone for: November Topaz zodiac sign: Topaz is the main zodiac birthstone…" at bounding box center [282, 206] width 192 height 97
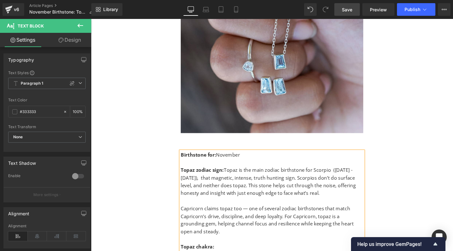
click at [254, 214] on p "Capricorn claims topaz too — one of several zodiac birthstones that match Capri…" at bounding box center [282, 230] width 192 height 32
click at [280, 214] on p "[PERSON_NAME] claims topaz too, as one of several zodiac birthstones that match…" at bounding box center [282, 230] width 192 height 32
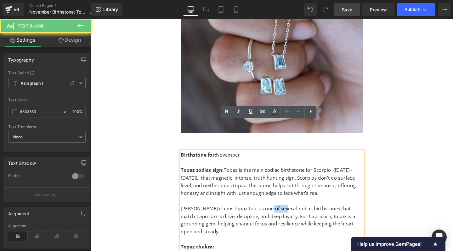
click at [280, 214] on p "[PERSON_NAME] claims topaz too, as one of several zodiac birthstones that match…" at bounding box center [282, 230] width 192 height 32
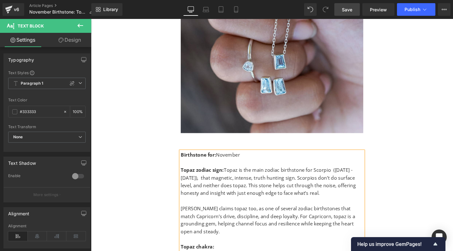
click at [250, 214] on p "[PERSON_NAME] claims topaz too, as one of several zodiac birthstones that match…" at bounding box center [282, 230] width 192 height 32
click at [236, 214] on p "Capricorn claims topaz too, as one of several zodiac birthstones that match Cap…" at bounding box center [282, 230] width 192 height 32
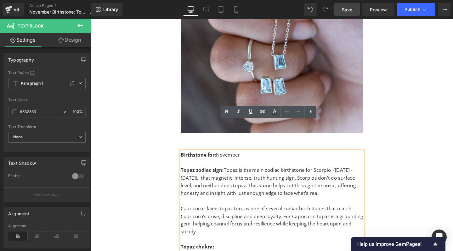
click at [202, 214] on p "Capricorn claims topaz too, as one of several zodiac birthstones that match Cap…" at bounding box center [282, 230] width 192 height 32
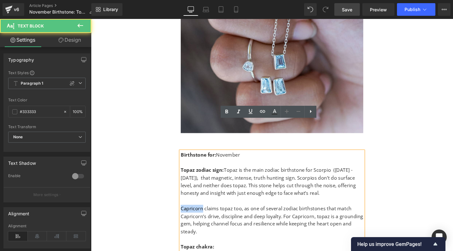
click at [202, 214] on p "Capricorn claims topaz too, as one of several zodiac birthstones that match Cap…" at bounding box center [282, 230] width 192 height 32
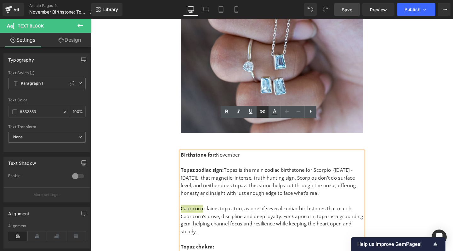
click at [263, 110] on icon at bounding box center [262, 111] width 5 height 3
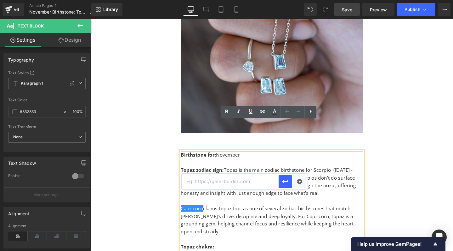
click at [225, 182] on input "text" at bounding box center [230, 181] width 97 height 16
paste input "[URL][DOMAIN_NAME]"
type input "[URL][DOMAIN_NAME]"
click at [285, 182] on icon "button" at bounding box center [286, 181] width 8 height 8
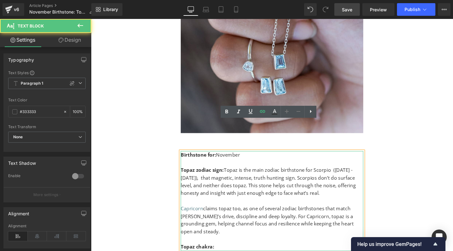
click at [335, 174] on p "Topaz zodiac sign: Topaz is the main zodiac birthstone for Scorpio ([DATE] - [D…" at bounding box center [282, 190] width 192 height 32
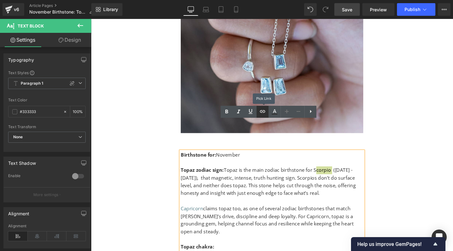
click at [263, 111] on icon at bounding box center [262, 111] width 5 height 3
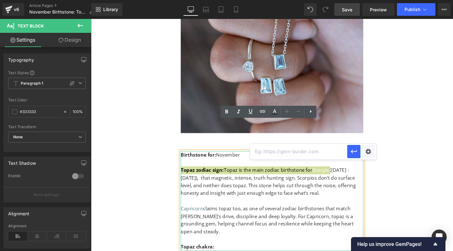
click at [286, 153] on input "text" at bounding box center [299, 151] width 97 height 16
paste input "[URL][DOMAIN_NAME]"
click at [292, 151] on input "[URL][DOMAIN_NAME]" at bounding box center [299, 151] width 97 height 16
type input "[URL][DOMAIN_NAME]"
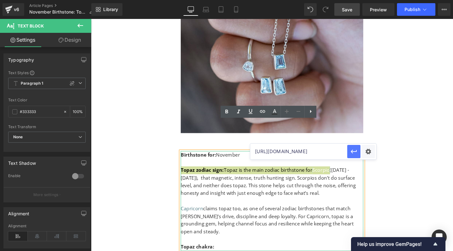
click at [355, 150] on icon "button" at bounding box center [354, 151] width 8 height 8
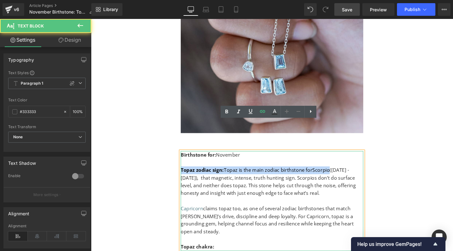
click at [339, 214] on p "Capricorn claims topaz too, as one of several zodiac birthstones that match Cap…" at bounding box center [282, 230] width 192 height 32
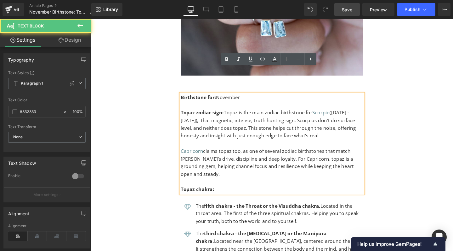
scroll to position [1313, 0]
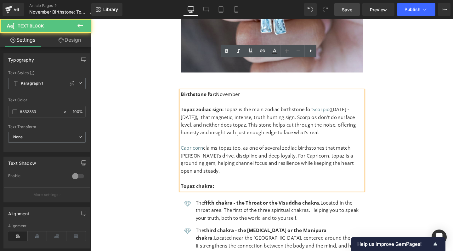
drag, startPoint x: 339, startPoint y: 189, endPoint x: 358, endPoint y: 106, distance: 85.5
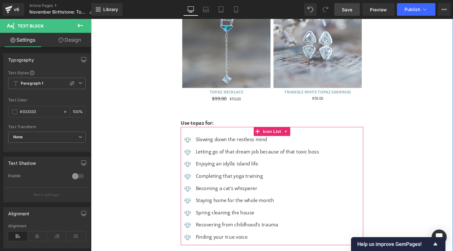
scroll to position [2061, 0]
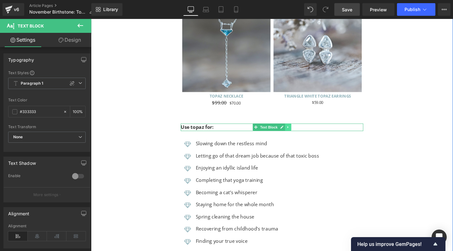
click at [297, 131] on icon at bounding box center [298, 133] width 3 height 4
click at [294, 131] on icon at bounding box center [295, 132] width 3 height 3
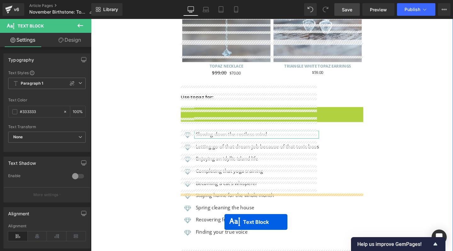
scroll to position [2131, 0]
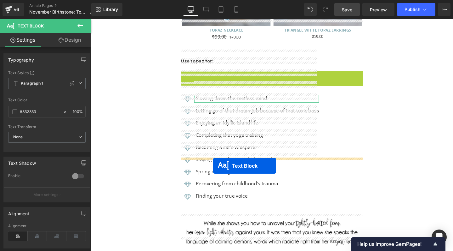
drag, startPoint x: 263, startPoint y: 99, endPoint x: 220, endPoint y: 173, distance: 85.8
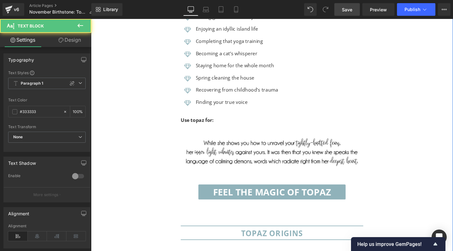
scroll to position [2208, 0]
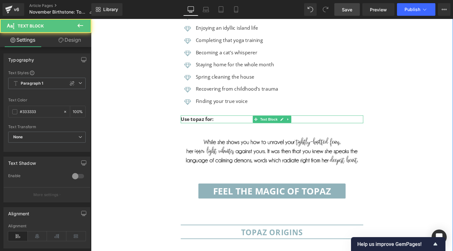
click at [200, 120] on b "Use topaz for:" at bounding box center [203, 123] width 35 height 7
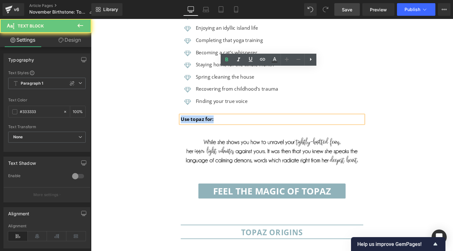
click at [200, 120] on b "Use topaz for:" at bounding box center [203, 123] width 35 height 7
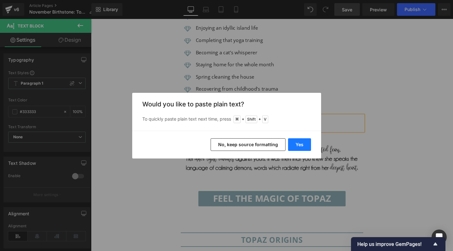
click at [302, 142] on button "Yes" at bounding box center [299, 144] width 23 height 13
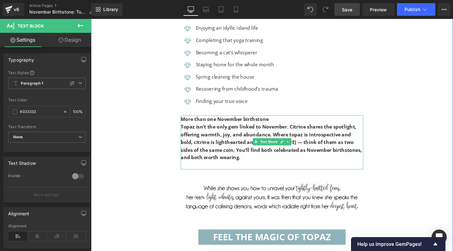
click at [200, 128] on p "Topaz isn’t the only gem linked to November. Citrine shares the spotlight, offe…" at bounding box center [282, 148] width 192 height 40
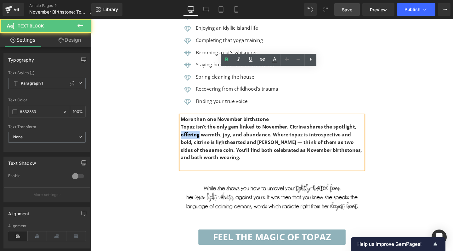
click at [200, 128] on p "Topaz isn’t the only gem linked to November. Citrine shares the spotlight, offe…" at bounding box center [282, 148] width 192 height 40
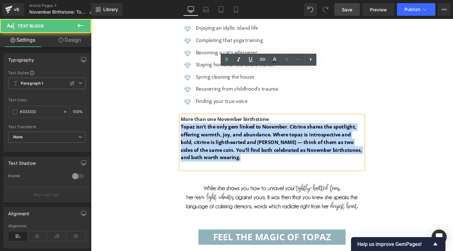
click at [200, 128] on p "Topaz isn’t the only gem linked to November. Citrine shares the spotlight, offe…" at bounding box center [282, 148] width 192 height 40
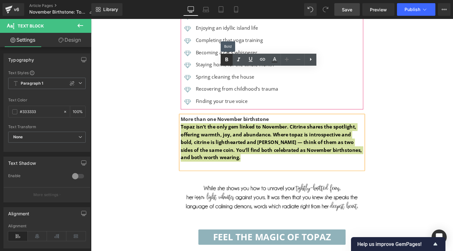
click at [227, 56] on icon at bounding box center [227, 60] width 8 height 8
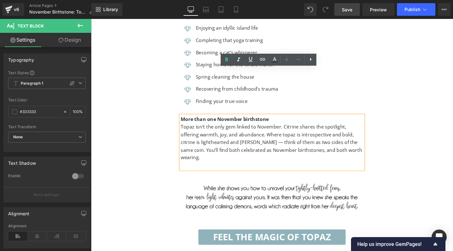
click at [235, 128] on p "Topaz isn’t the only gem linked to November. Citrine shares the spotlight, offe…" at bounding box center [282, 148] width 192 height 40
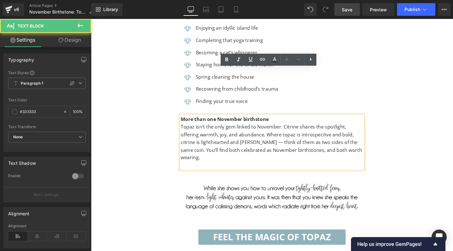
click at [215, 128] on p "Topaz isn’t the only gem linked to November. Citrine shares the spotlight, offe…" at bounding box center [282, 148] width 192 height 40
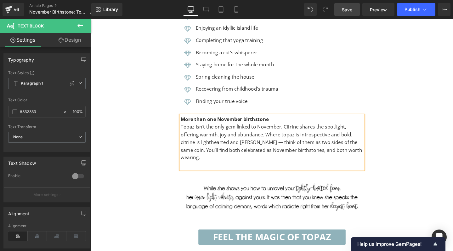
click at [245, 128] on p "Topaz isn’t the only gem linked to November. Citrine shares the spotlight, offe…" at bounding box center [282, 148] width 192 height 40
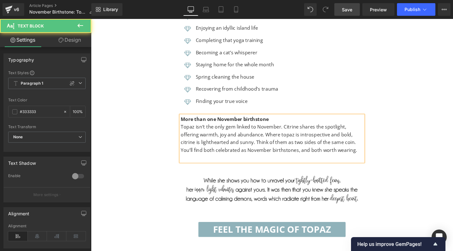
click at [261, 160] on p at bounding box center [282, 164] width 192 height 8
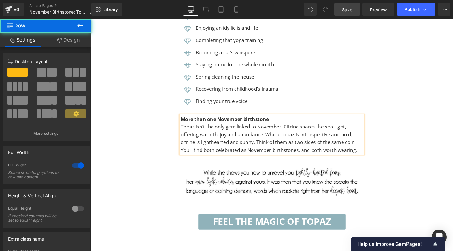
drag, startPoint x: 461, startPoint y: 98, endPoint x: 455, endPoint y: 26, distance: 71.8
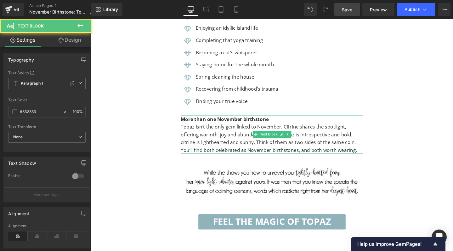
click at [300, 128] on p "Topaz isn’t the only gem linked to November. Citrine shares the spotlight, offe…" at bounding box center [282, 144] width 192 height 32
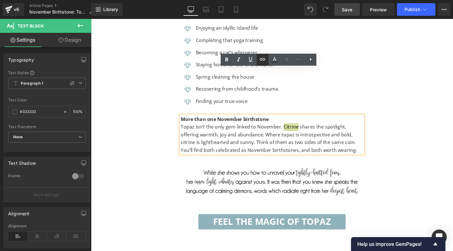
click at [263, 59] on icon at bounding box center [262, 59] width 5 height 3
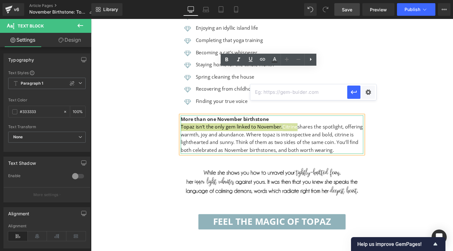
click at [263, 92] on input "text" at bounding box center [299, 92] width 97 height 16
paste input "[URL][DOMAIN_NAME]"
type input "[URL][DOMAIN_NAME]"
click at [358, 91] on button "button" at bounding box center [354, 91] width 13 height 13
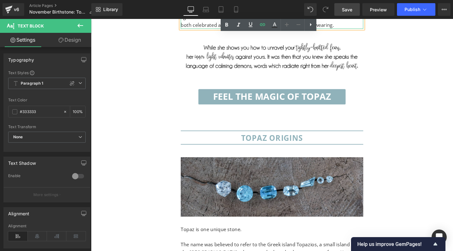
scroll to position [2356, 0]
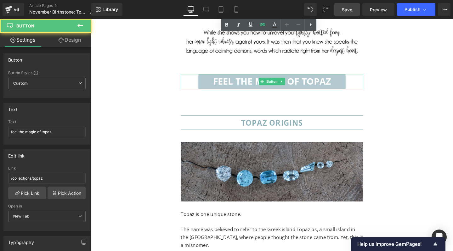
click at [345, 77] on link "feel the magic of topaz" at bounding box center [281, 85] width 155 height 16
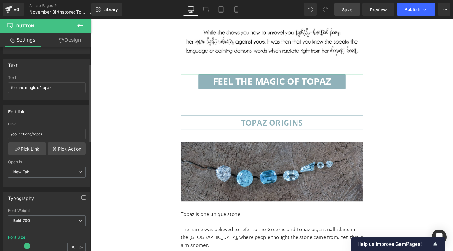
scroll to position [46, 0]
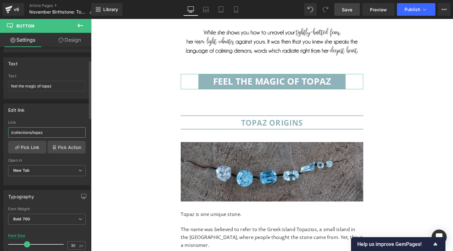
click at [48, 132] on input "/collections/topaz" at bounding box center [47, 132] width 78 height 10
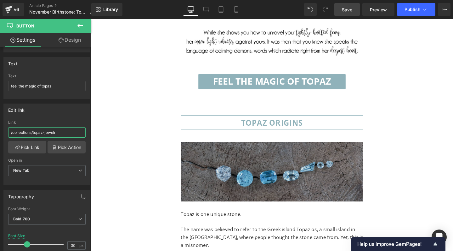
type input "/collections/topaz-jewelry"
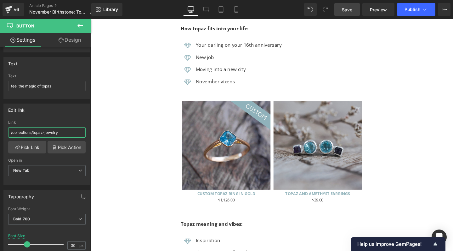
scroll to position [1828, 0]
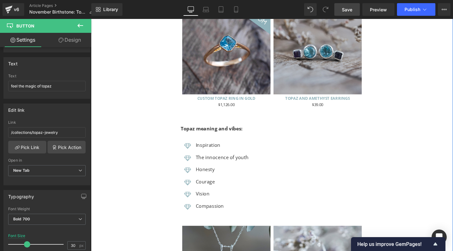
click at [257, 130] on p "Topaz meaning and vibes:" at bounding box center [282, 134] width 192 height 8
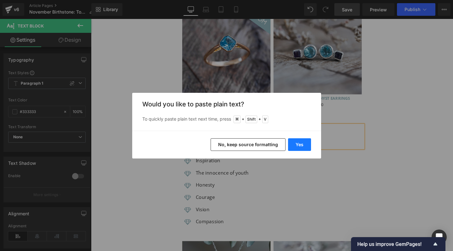
click at [298, 141] on button "Yes" at bounding box center [299, 144] width 23 height 13
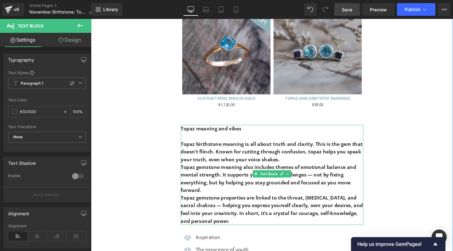
click at [219, 147] on b "Topaz birthstone meaning is all about truth and clarity. This is the gem that d…" at bounding box center [282, 158] width 192 height 23
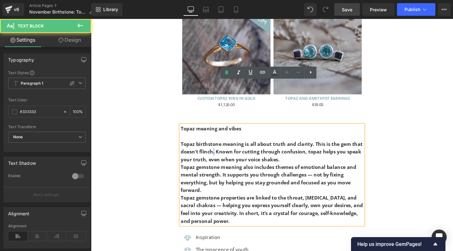
click at [219, 147] on b "Topaz birthstone meaning is all about truth and clarity. This is the gem that d…" at bounding box center [282, 158] width 192 height 23
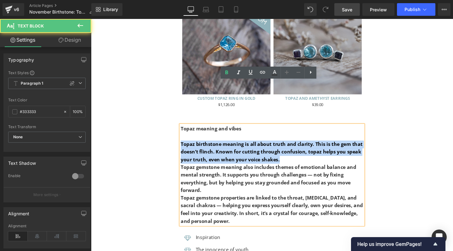
click at [219, 147] on b "Topaz birthstone meaning is all about truth and clarity. This is the gem that d…" at bounding box center [282, 158] width 192 height 23
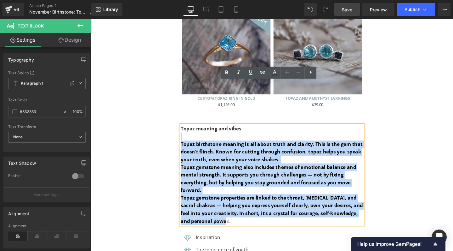
drag, startPoint x: 234, startPoint y: 184, endPoint x: 181, endPoint y: 99, distance: 100.2
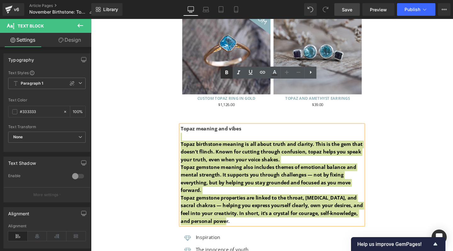
click at [228, 70] on icon at bounding box center [227, 73] width 8 height 8
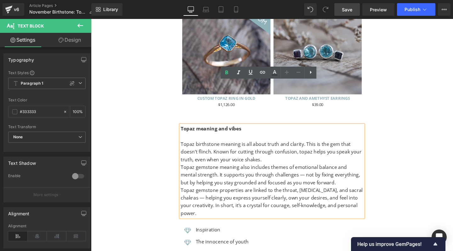
click at [199, 138] on p at bounding box center [282, 142] width 192 height 8
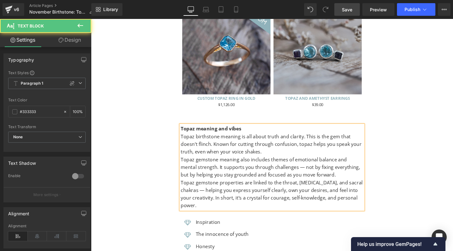
click at [187, 138] on p "Topaz birthstone meaning is all about truth and clarity. This is the gem that d…" at bounding box center [282, 150] width 192 height 24
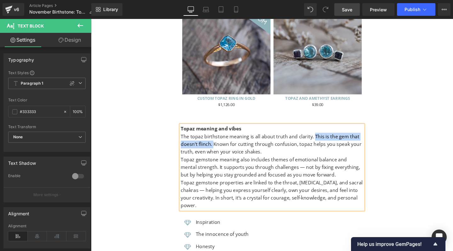
drag, startPoint x: 324, startPoint y: 96, endPoint x: 219, endPoint y: 103, distance: 105.1
click at [219, 138] on p "The topaz birthstone meaning is all about truth and clarity. This is the gem th…" at bounding box center [282, 150] width 192 height 24
click at [188, 163] on p "Topaz gemstone meaning also includes themes of emotional balance and mental str…" at bounding box center [282, 175] width 192 height 24
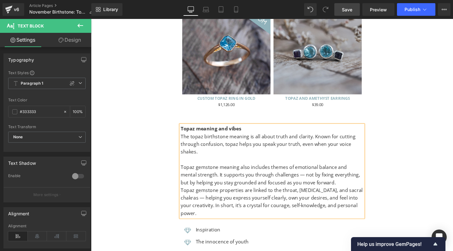
click at [296, 170] on p "Topaz gemstone meaning also includes themes of emotional balance and mental str…" at bounding box center [282, 182] width 192 height 24
click at [186, 195] on p "Topaz gemstone properties are linked to the throat, [MEDICAL_DATA], and sacral …" at bounding box center [282, 211] width 192 height 32
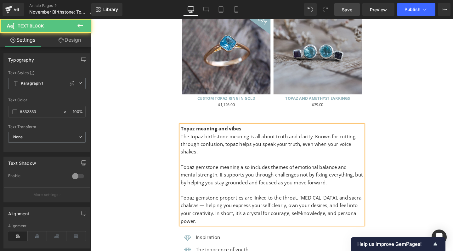
click at [337, 203] on p "Topaz gemstone properties are linked to the throat, [MEDICAL_DATA], and sacral …" at bounding box center [282, 219] width 192 height 32
click at [208, 203] on p "Topaz gemstone properties are linked to the throat, [MEDICAL_DATA] and sacral c…" at bounding box center [282, 219] width 192 height 32
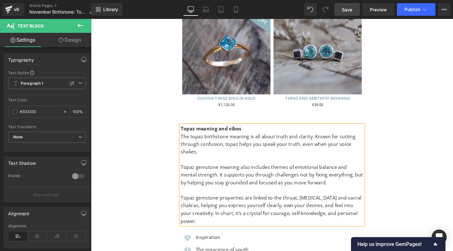
click at [231, 203] on p "Topaz gemstone properties are linked to the throat, [MEDICAL_DATA] and sacral c…" at bounding box center [282, 219] width 192 height 32
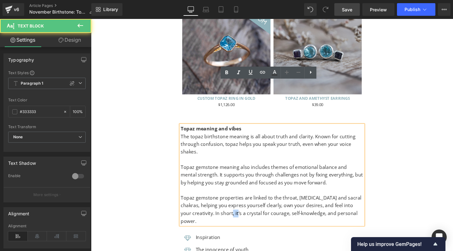
click at [231, 203] on p "Topaz gemstone properties are linked to the throat, [MEDICAL_DATA] and sacral c…" at bounding box center [282, 219] width 192 height 32
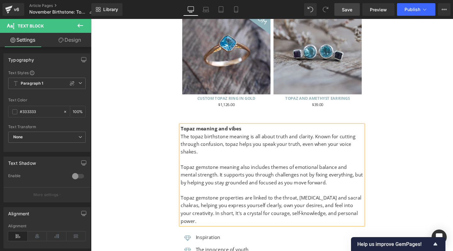
click at [298, 203] on p "Topaz gemstone properties are linked to the throat, [MEDICAL_DATA] and sacral c…" at bounding box center [282, 219] width 192 height 32
click at [324, 203] on p "Topaz gemstone properties are linked to the throat, [MEDICAL_DATA] and sacral c…" at bounding box center [282, 219] width 192 height 32
drag, startPoint x: 228, startPoint y: 176, endPoint x: 207, endPoint y: 176, distance: 21.1
click at [207, 203] on p "Topaz gemstone properties are linked to the throat, [MEDICAL_DATA] and sacral c…" at bounding box center [282, 219] width 192 height 32
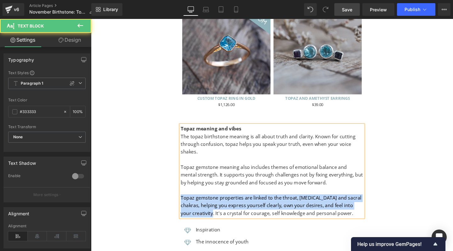
drag, startPoint x: 208, startPoint y: 176, endPoint x: 172, endPoint y: 158, distance: 40.2
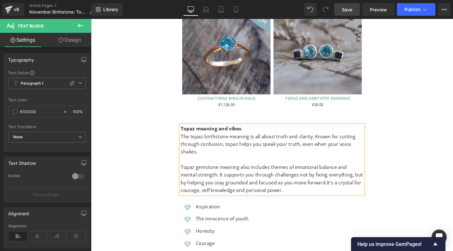
click at [335, 187] on span "It's a crystal for courage, self knowledge and personal power." at bounding box center [281, 194] width 190 height 15
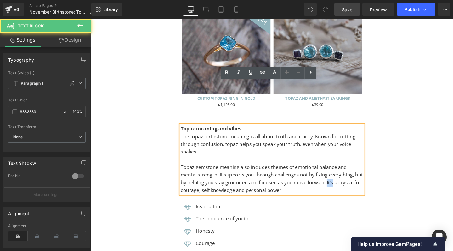
click at [335, 187] on span "It's a crystal for courage, self knowledge and personal power." at bounding box center [281, 194] width 190 height 15
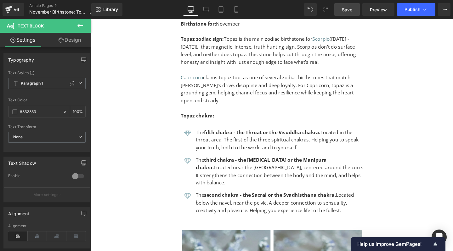
scroll to position [1368, 0]
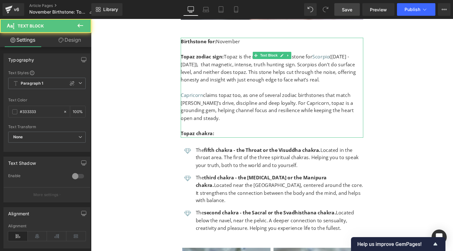
click at [232, 136] on p "Topaz chakra:" at bounding box center [282, 140] width 192 height 8
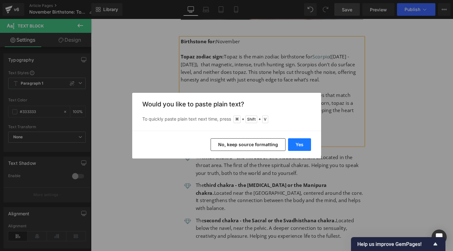
click at [303, 144] on button "Yes" at bounding box center [299, 144] width 23 height 13
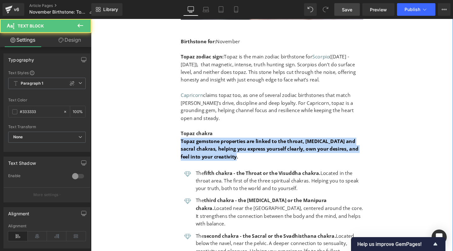
drag, startPoint x: 249, startPoint y: 129, endPoint x: 182, endPoint y: 114, distance: 69.0
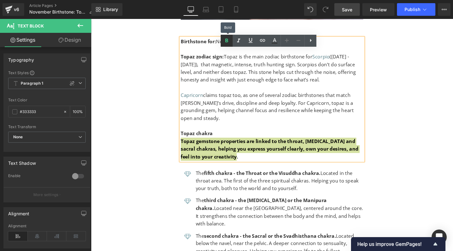
click at [226, 41] on icon at bounding box center [227, 40] width 3 height 4
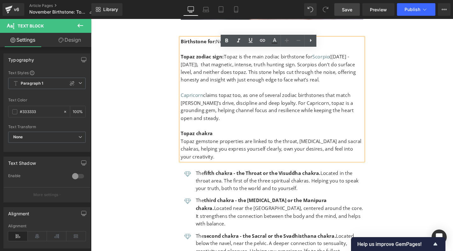
click at [246, 144] on p "Topaz gemstone properties are linked to the throat, [MEDICAL_DATA] and sacral c…" at bounding box center [282, 156] width 192 height 24
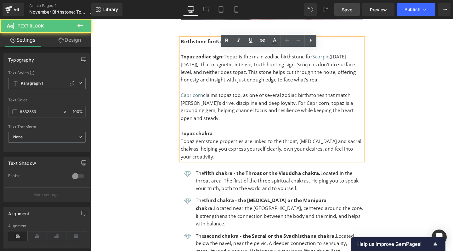
click at [332, 144] on p "Topaz gemstone properties are linked to the throat, [MEDICAL_DATA] and sacral c…" at bounding box center [282, 156] width 192 height 24
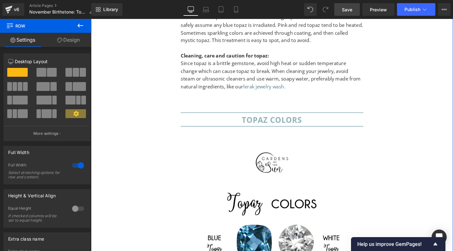
scroll to position [3176, 0]
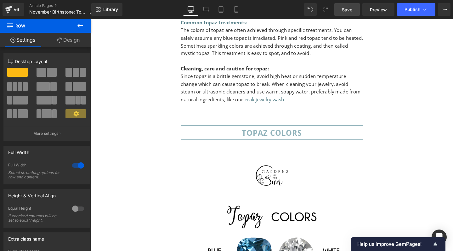
click at [83, 27] on icon at bounding box center [81, 26] width 8 height 8
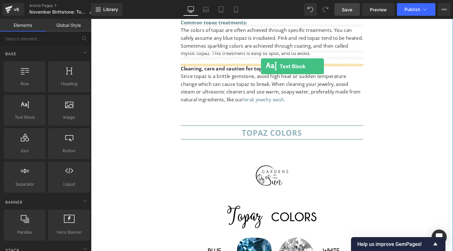
drag, startPoint x: 116, startPoint y: 129, endPoint x: 270, endPoint y: 69, distance: 165.6
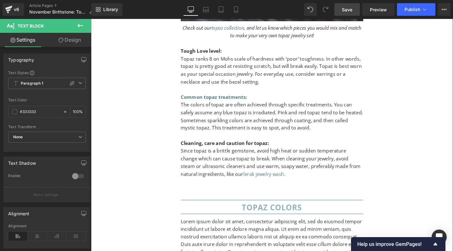
scroll to position [3092, 0]
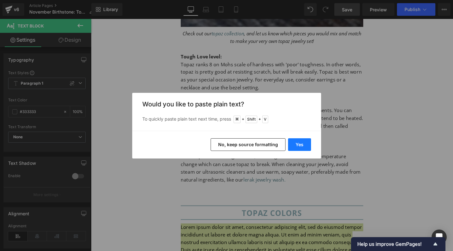
click at [296, 142] on button "Yes" at bounding box center [299, 144] width 23 height 13
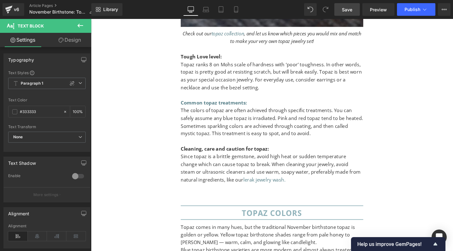
click at [241, 234] on p "Topaz comes in many hues, but the traditional November birthstone topaz is gold…" at bounding box center [282, 246] width 192 height 24
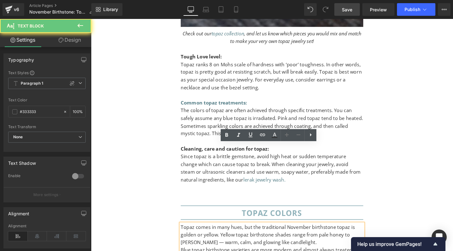
click at [241, 234] on p "Topaz comes in many hues, but the traditional November birthstone topaz is gold…" at bounding box center [282, 246] width 192 height 24
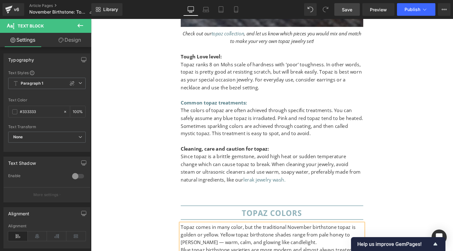
drag, startPoint x: 362, startPoint y: 154, endPoint x: 364, endPoint y: 156, distance: 3.3
click at [362, 234] on p "Topaz comes in many color, but the traditional November birthstone topaz is gol…" at bounding box center [282, 246] width 192 height 24
click at [294, 234] on p "Topaz comes in many color, but the traditional November birthstone topaz color …" at bounding box center [282, 246] width 192 height 24
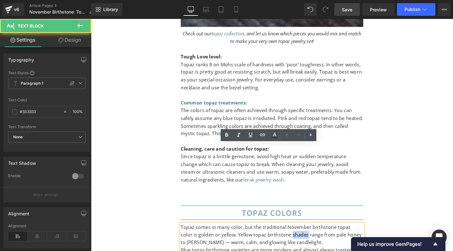
click at [294, 234] on p "Topaz comes in many color, but the traditional November birthstone topaz color …" at bounding box center [282, 246] width 192 height 24
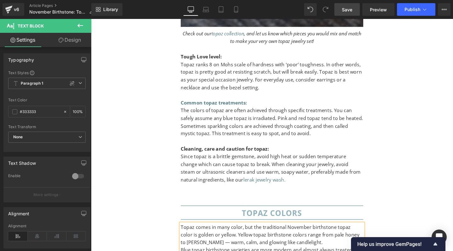
click at [209, 234] on p "Topaz comes in many color, but the traditional November birthstone topaz color …" at bounding box center [282, 246] width 192 height 24
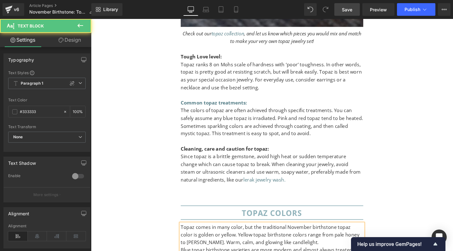
click at [233, 234] on p "Topaz comes in many color, but the traditional November birthstone topaz color …" at bounding box center [282, 246] width 192 height 24
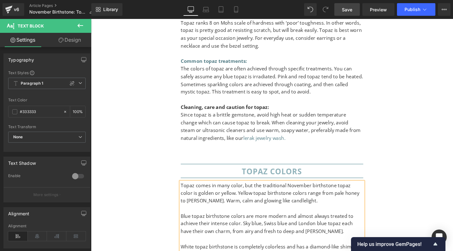
scroll to position [3138, 0]
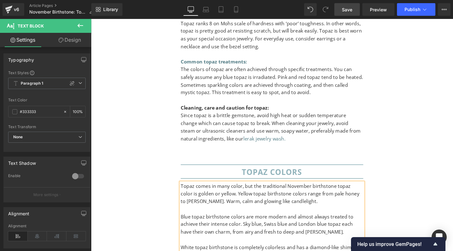
scroll to position [3135, 0]
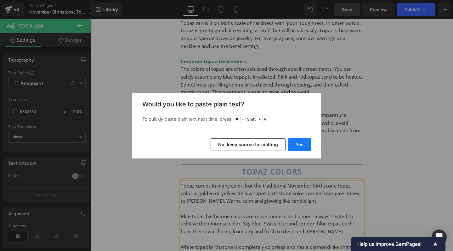
click at [299, 145] on button "Yes" at bounding box center [299, 144] width 23 height 13
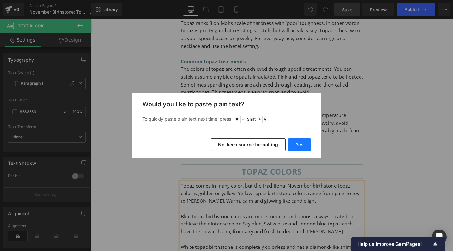
click at [303, 141] on button "Yes" at bounding box center [299, 144] width 23 height 13
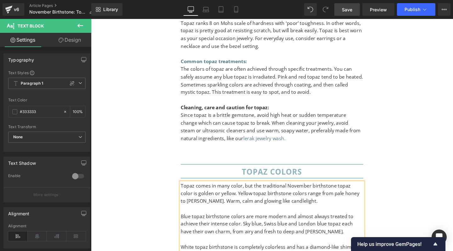
drag, startPoint x: 352, startPoint y: 205, endPoint x: 360, endPoint y: 219, distance: 15.6
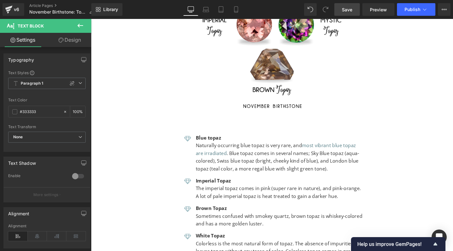
scroll to position [3606, 0]
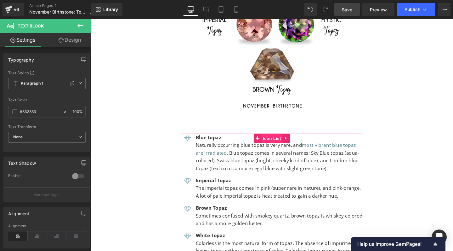
click at [276, 140] on span "Icon List" at bounding box center [282, 144] width 22 height 9
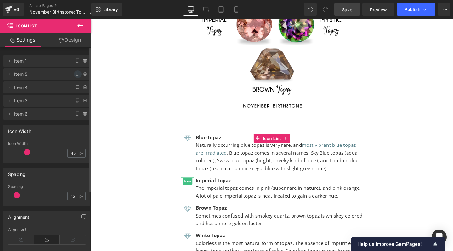
click at [75, 74] on icon at bounding box center [77, 74] width 5 height 5
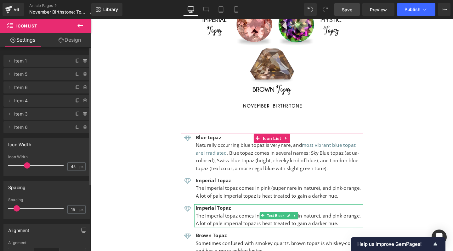
click at [212, 214] on strong "Imperial Topaz" at bounding box center [219, 217] width 37 height 7
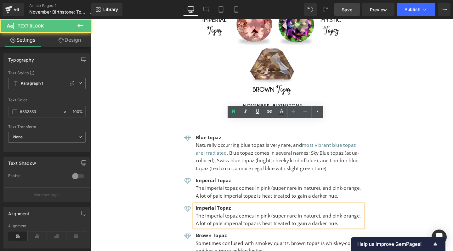
click at [212, 214] on strong "Imperial Topaz" at bounding box center [219, 217] width 37 height 7
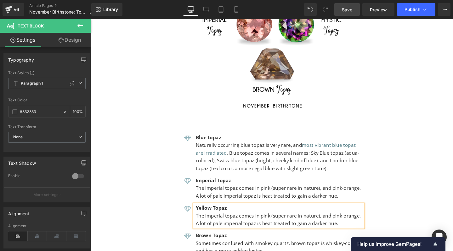
click at [238, 222] on p "The imperial topaz comes in pink (super rare in nature), and pink-orange. A lot…" at bounding box center [289, 230] width 176 height 16
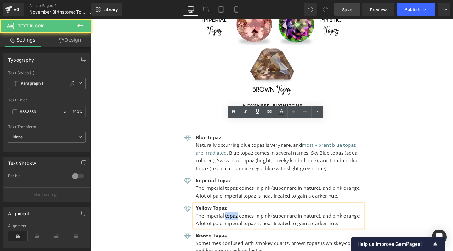
click at [238, 222] on p "The imperial topaz comes in pink (super rare in nature), and pink-orange. A lot…" at bounding box center [289, 230] width 176 height 16
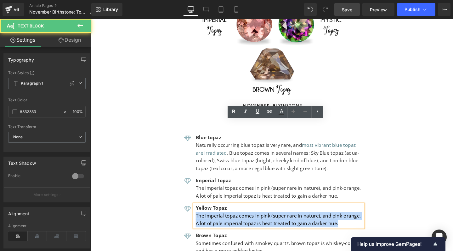
click at [238, 222] on p "The imperial topaz comes in pink (super rare in nature), and pink-orange. A lot…" at bounding box center [289, 230] width 176 height 16
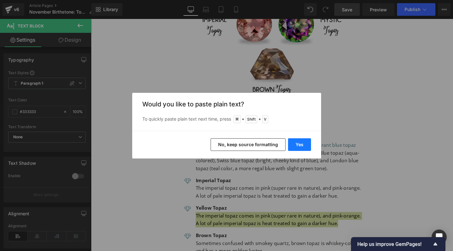
click at [303, 145] on button "Yes" at bounding box center [299, 144] width 23 height 13
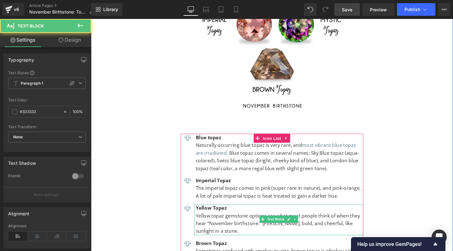
click at [216, 222] on p "Yellow topaz gemstone options are what most people think of when they hear “Nov…" at bounding box center [289, 234] width 176 height 24
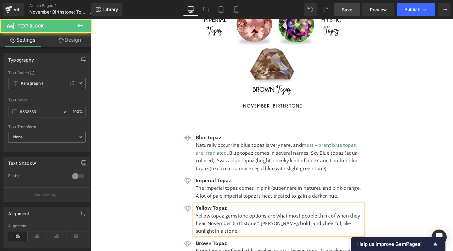
click at [268, 222] on p "Yellow topaz gemstone options are what most people think of when they hear Nove…" at bounding box center [289, 234] width 176 height 24
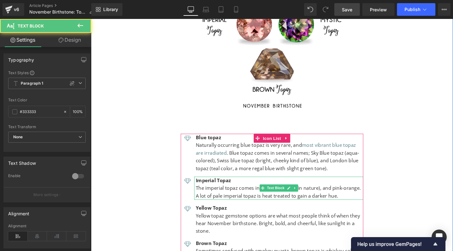
click at [354, 193] on p "The imperial topaz comes in pink (super rare in nature), and pink-orange. A lot…" at bounding box center [289, 201] width 176 height 16
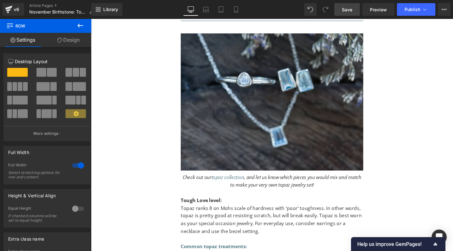
scroll to position [2942, 0]
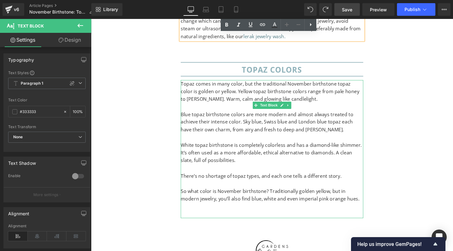
scroll to position [3243, 0]
click at [275, 219] on p at bounding box center [282, 223] width 192 height 8
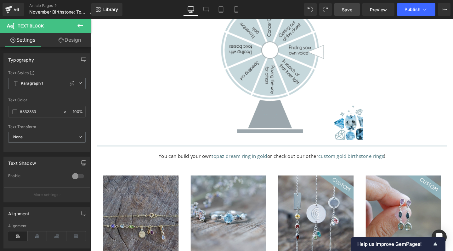
scroll to position [4197, 0]
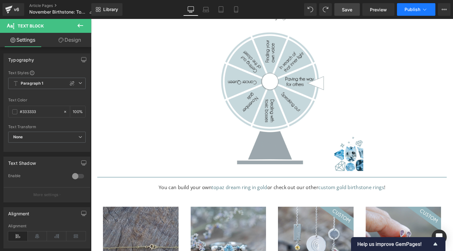
click at [407, 12] on button "Publish" at bounding box center [416, 9] width 38 height 13
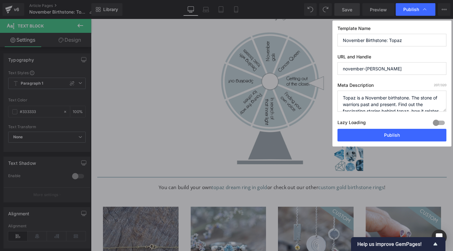
click at [379, 104] on textarea "Topaz is a November birthstone. The stone of warriors past and present. Find ou…" at bounding box center [392, 100] width 109 height 21
click at [392, 100] on textarea "Topaz is a November birthstone. The stone of warriors past and present. Find ou…" at bounding box center [392, 100] width 109 height 21
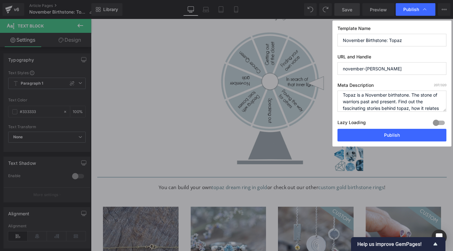
scroll to position [2, 0]
click at [416, 95] on textarea "Topaz is a November birthstone. The stone of warriors past and present. Find ou…" at bounding box center [392, 100] width 109 height 21
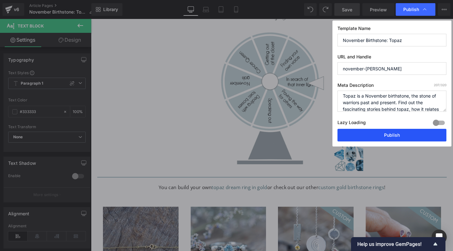
scroll to position [20, 0]
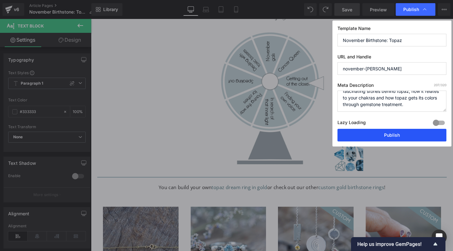
drag, startPoint x: 400, startPoint y: 102, endPoint x: 416, endPoint y: 129, distance: 30.5
click at [416, 129] on div "Template Name November Birthstone: Topaz URL and Handle november-birthstone-top…" at bounding box center [392, 83] width 119 height 126
paste textarea "what gives this November birthstone its bold personality and deep meaning"
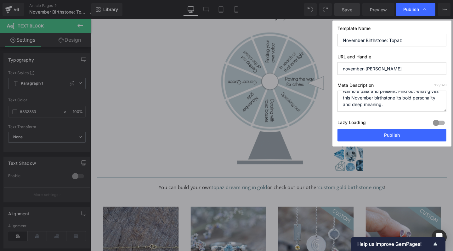
scroll to position [0, 0]
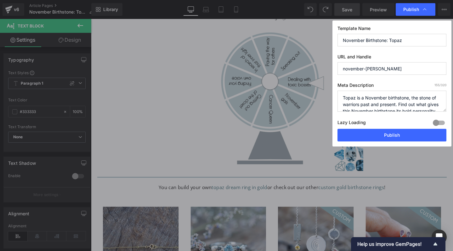
drag, startPoint x: 362, startPoint y: 98, endPoint x: 412, endPoint y: 97, distance: 49.5
click at [412, 97] on textarea "Topaz is a November birthstone. The stone of warriors past and present. Find ou…" at bounding box center [392, 100] width 109 height 21
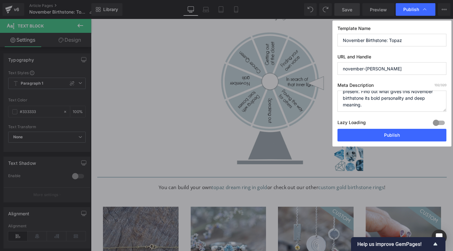
scroll to position [13, 0]
click at [398, 109] on textarea "Topaz is a November birthstone. The stone of warriors past and present. Find ou…" at bounding box center [392, 100] width 109 height 21
drag, startPoint x: 361, startPoint y: 98, endPoint x: 402, endPoint y: 99, distance: 40.7
click at [402, 99] on textarea "Topaz is a November birthstone. The stone of warriors past and present. Find ou…" at bounding box center [392, 100] width 109 height 21
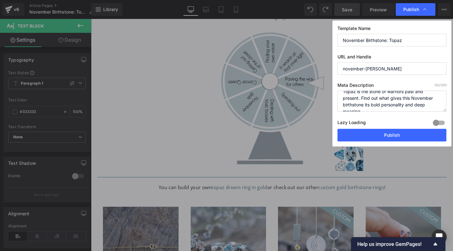
paste textarea "rom zodiac ties to truth-telling energy,"
click at [416, 97] on textarea "Topaz is a November birthstone. The stone of warriors past and present. Find ou…" at bounding box center [392, 100] width 109 height 21
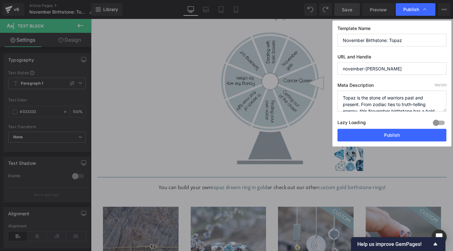
click at [412, 104] on textarea "Topaz is a November birthstone. The stone of warriors past and present. Find ou…" at bounding box center [392, 100] width 109 height 21
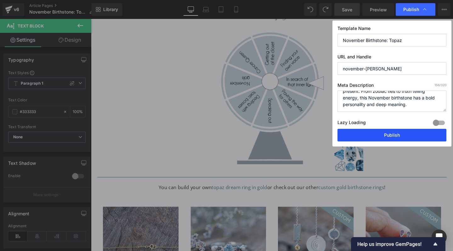
type textarea "Topaz is the stone of warriors past and present. From zodiac ties to truth tell…"
click at [399, 136] on button "Publish" at bounding box center [392, 135] width 109 height 13
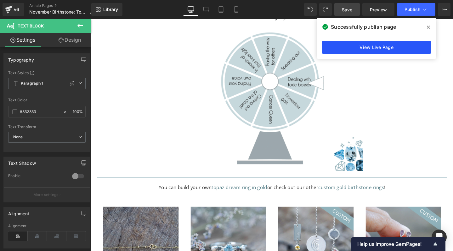
click at [390, 46] on link "View Live Page" at bounding box center [376, 47] width 109 height 13
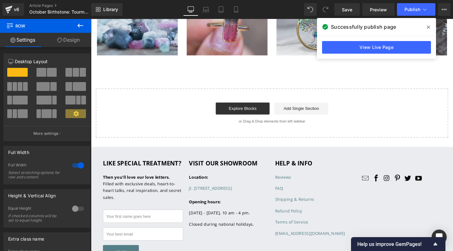
scroll to position [4058, 0]
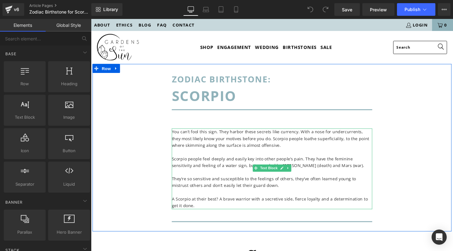
scroll to position [11, 0]
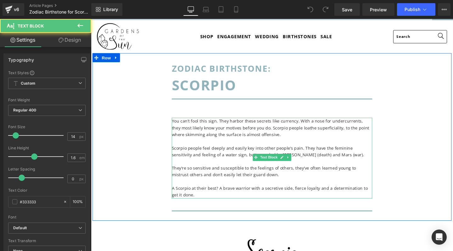
click at [251, 133] on p "You can’t fool this sign. They harbor these secrets like currency. With a nose …" at bounding box center [281, 133] width 211 height 21
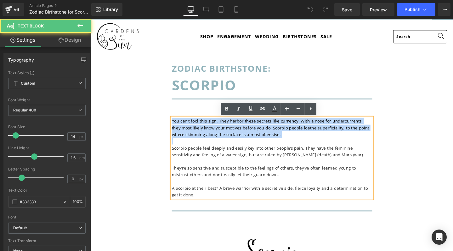
click at [282, 183] on p "They’re so sensitive and susceptible to the feelings of others, they’ve often l…" at bounding box center [281, 179] width 211 height 14
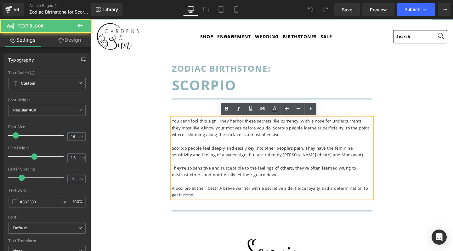
click at [240, 200] on p "A Scorpio at their best? A brave warrior with a secretive side, fierce loyalty …" at bounding box center [281, 200] width 211 height 14
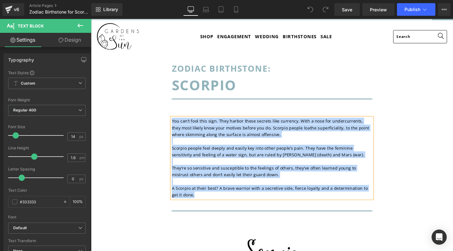
copy div "You can’t fool this sign. They harbor these secrets like currency. With a nose …"
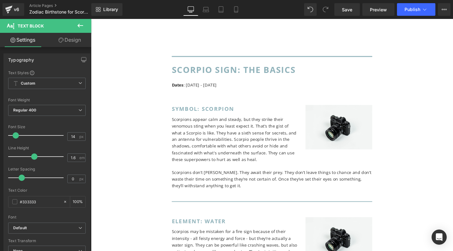
scroll to position [782, 0]
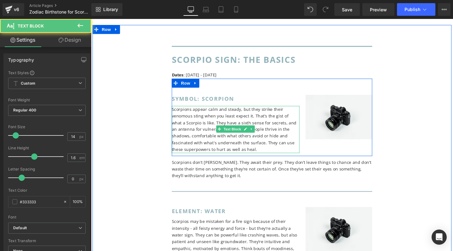
click at [203, 133] on p "Scorpions appear calm and steady, but they strike their venomous sting when you…" at bounding box center [243, 134] width 135 height 49
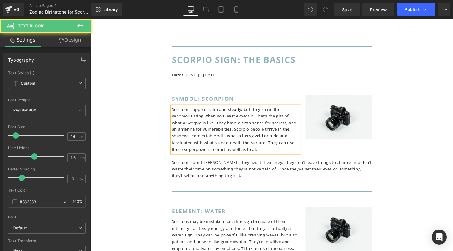
click at [203, 133] on p "Scorpions appear calm and steady, but they strike their venomous sting when you…" at bounding box center [243, 134] width 135 height 49
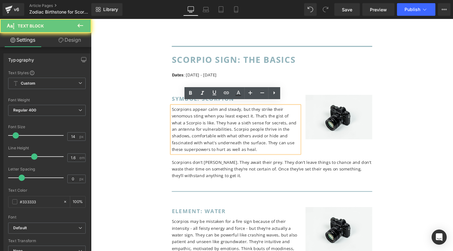
click at [203, 133] on p "Scorpions appear calm and steady, but they strike their venomous sting when you…" at bounding box center [243, 134] width 135 height 49
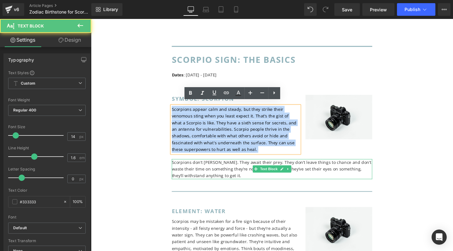
click at [226, 174] on span "Scorpions don’t hunt. They await their prey. They don’t leave things to chance …" at bounding box center [281, 176] width 210 height 20
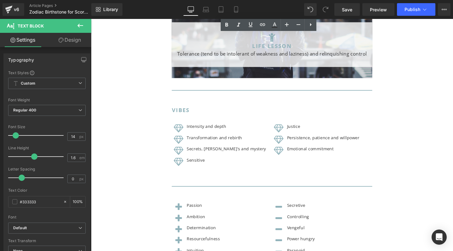
scroll to position [1456, 0]
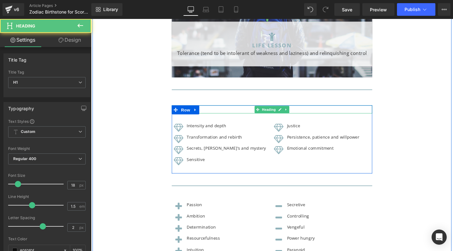
drag, startPoint x: 208, startPoint y: 97, endPoint x: 199, endPoint y: 97, distance: 8.8
click at [208, 110] on h1 "Vibes" at bounding box center [281, 114] width 211 height 9
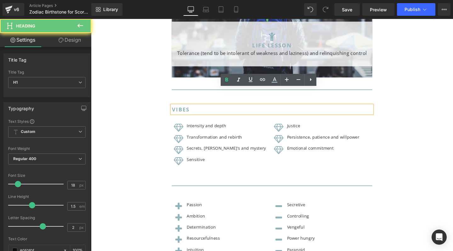
click at [207, 110] on h1 "Vibes" at bounding box center [281, 114] width 211 height 9
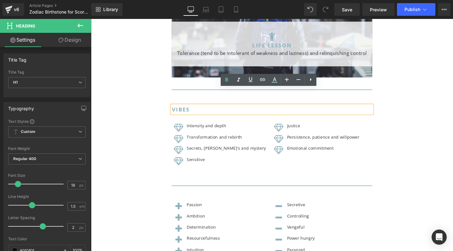
click at [181, 110] on span "Vibes" at bounding box center [185, 114] width 19 height 8
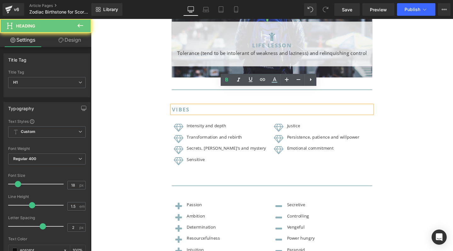
click at [181, 110] on span "Vibes" at bounding box center [185, 114] width 19 height 8
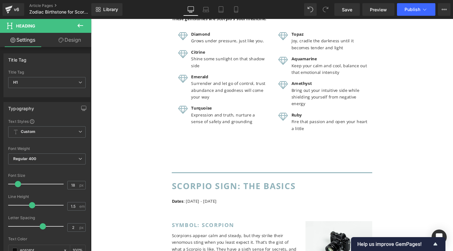
scroll to position [650, 0]
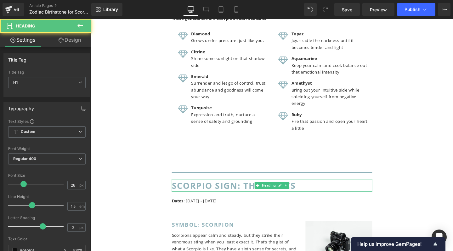
click at [222, 188] on span "Scorpio sign: the basics" at bounding box center [241, 194] width 130 height 12
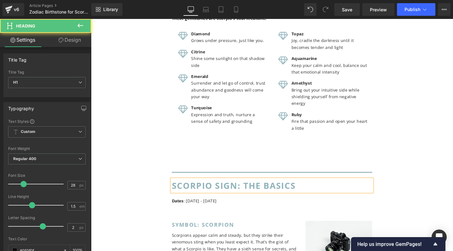
click at [222, 191] on span "Scorpio sign: the basics" at bounding box center [241, 194] width 130 height 12
drag, startPoint x: 284, startPoint y: 190, endPoint x: 370, endPoint y: 192, distance: 86.4
click at [370, 192] on h1 "Scorpio zodiac sign: the basics" at bounding box center [281, 193] width 211 height 13
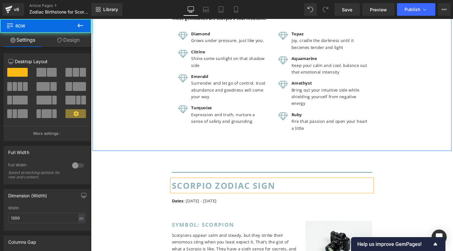
click at [453, 142] on div "Separator What’s the birthstone for Scorpio? Heading The answer is many. Given …" at bounding box center [282, 41] width 378 height 234
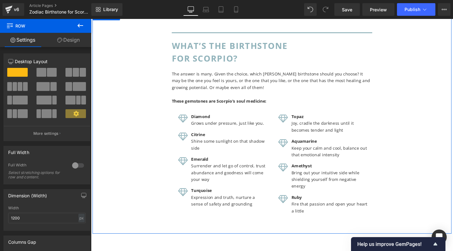
scroll to position [800, 0]
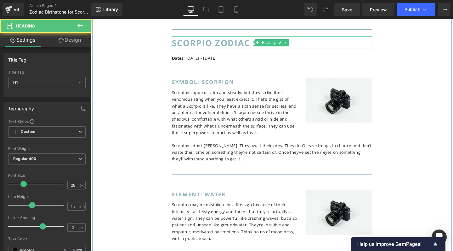
click at [184, 39] on span "Scorpio zodiac sign" at bounding box center [230, 44] width 109 height 12
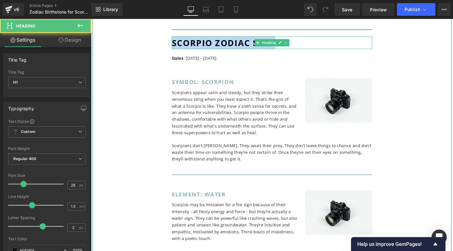
click at [184, 39] on span "Scorpio zodiac sign" at bounding box center [230, 44] width 109 height 12
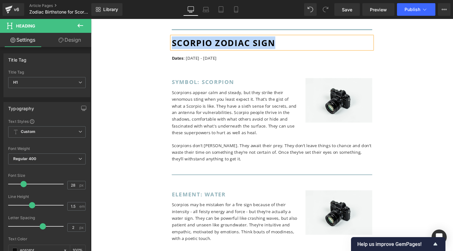
copy span "Scorpio zodiac sign"
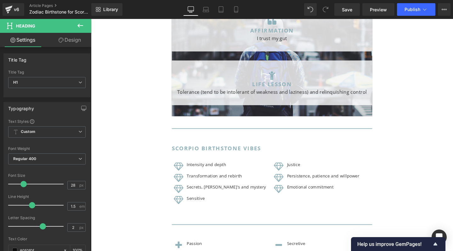
scroll to position [1399, 0]
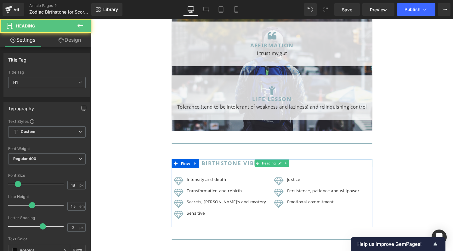
click at [256, 166] on span "scorpio birthstone Vibes" at bounding box center [223, 170] width 94 height 8
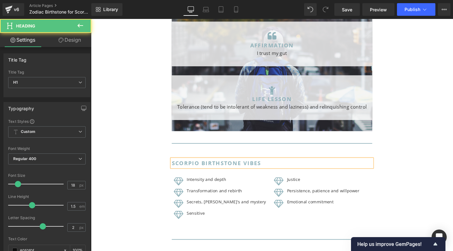
click at [256, 166] on span "scorpio birthstone Vibes" at bounding box center [223, 170] width 94 height 8
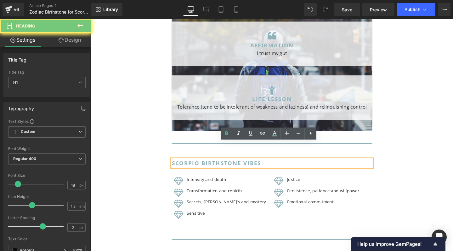
click at [256, 166] on span "scorpio birthstone Vibes" at bounding box center [223, 170] width 94 height 8
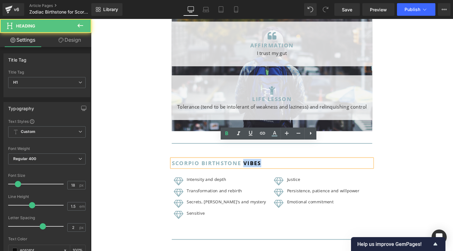
click at [256, 166] on span "scorpio birthstone Vibes" at bounding box center [223, 170] width 94 height 8
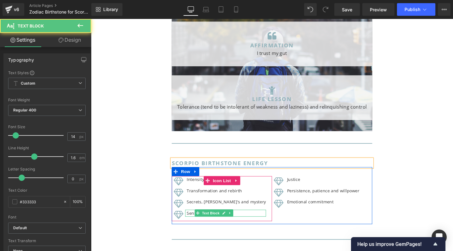
click at [198, 219] on p "Sensitive" at bounding box center [234, 222] width 84 height 7
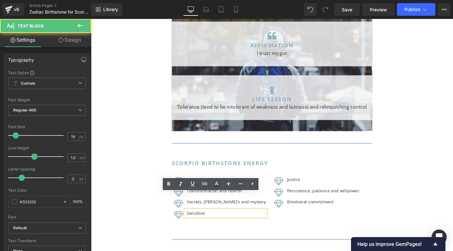
click at [195, 219] on p "Sensitive" at bounding box center [234, 222] width 84 height 7
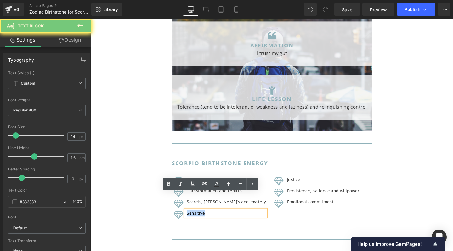
click at [195, 219] on p "Sensitive" at bounding box center [234, 222] width 84 height 7
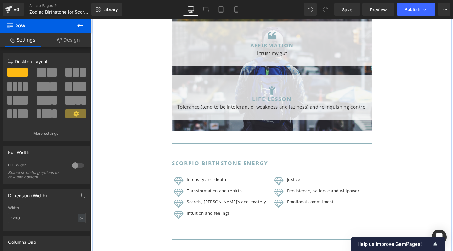
scroll to position [1404, 0]
